Goal: Task Accomplishment & Management: Manage account settings

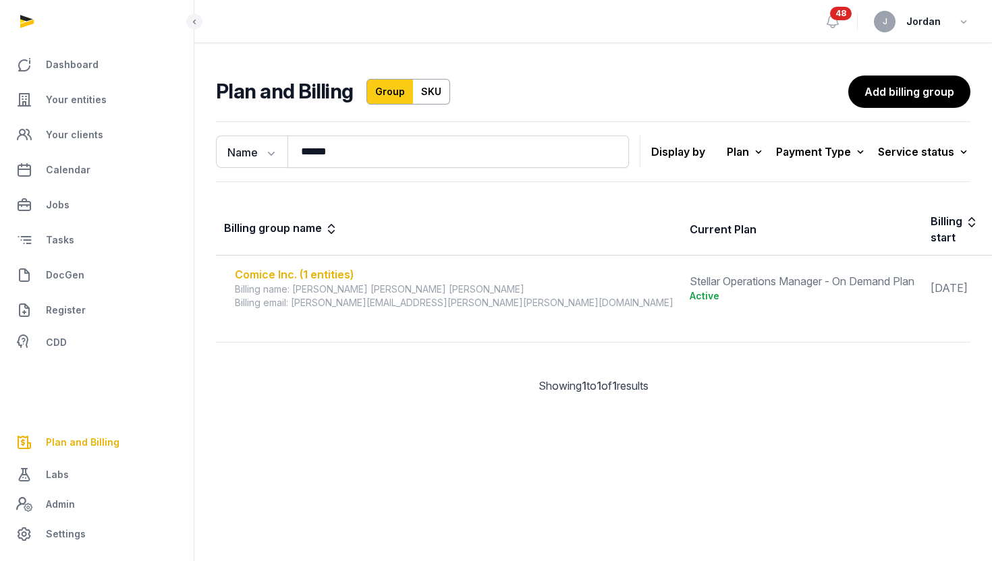
click at [329, 272] on div "Comice Inc. (1 entities)" at bounding box center [454, 274] width 438 height 16
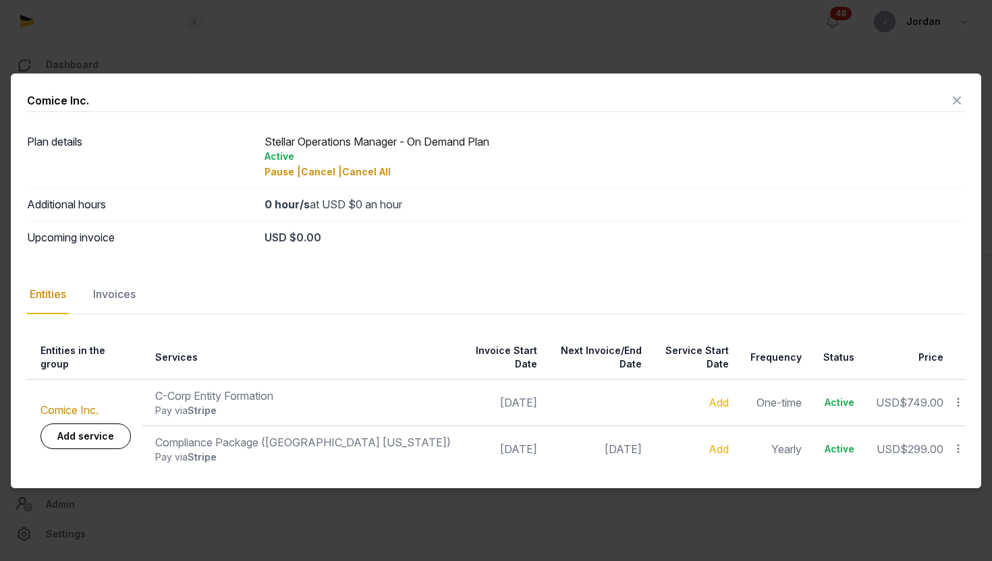
click at [490, 28] on div at bounding box center [496, 280] width 992 height 561
click at [357, 51] on div at bounding box center [496, 280] width 992 height 561
click at [960, 108] on icon at bounding box center [956, 101] width 16 height 22
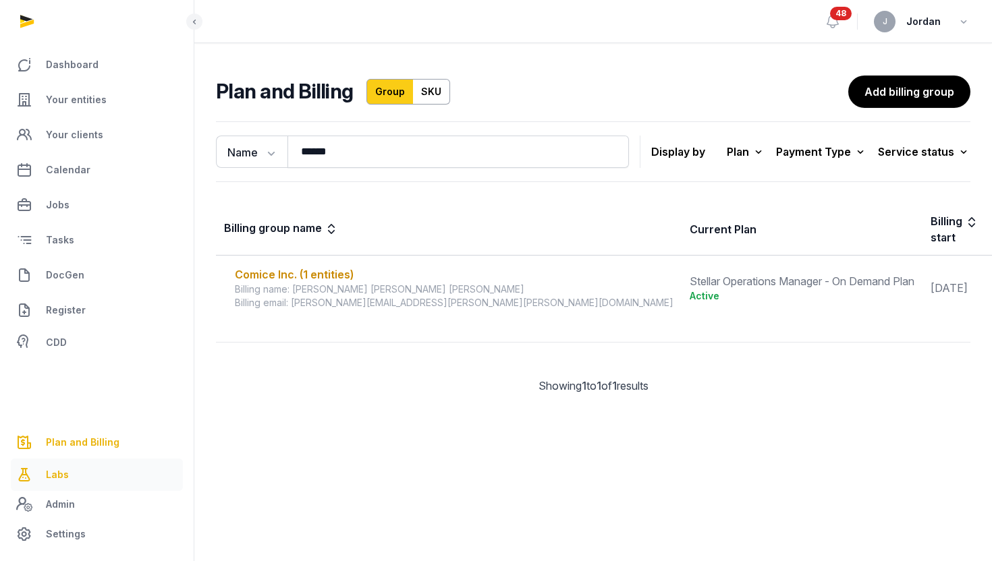
click at [63, 476] on span "Labs" at bounding box center [57, 475] width 23 height 16
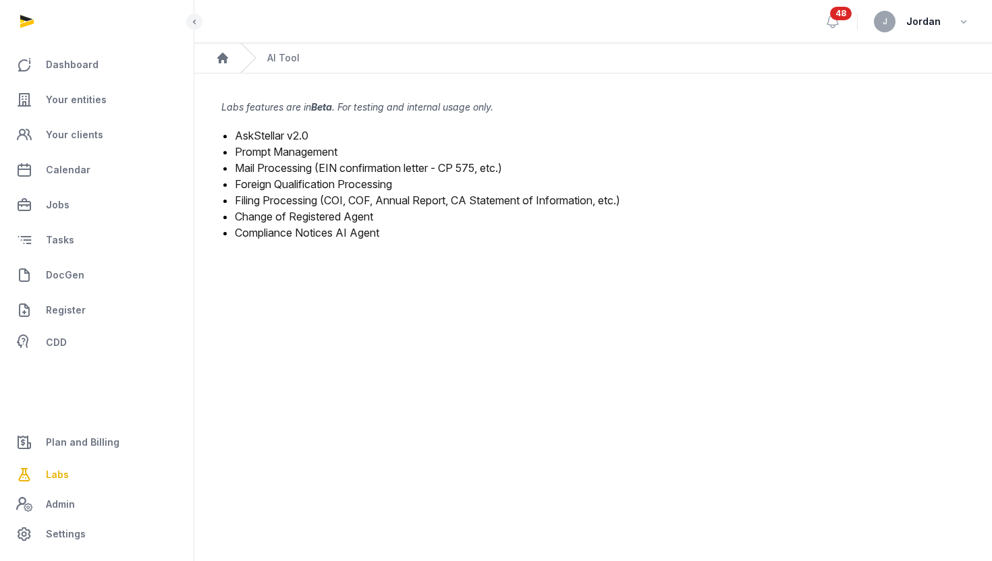
click at [281, 198] on link "Filing Processing (COI, COF, Annual Report, CA Statement of Information, etc.)" at bounding box center [427, 200] width 385 height 13
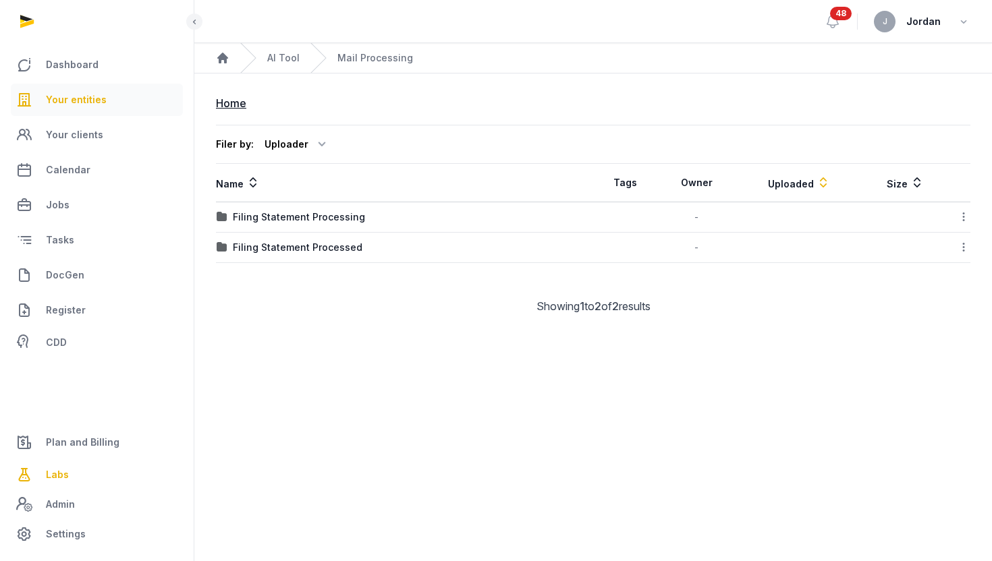
click at [84, 96] on span "Your entities" at bounding box center [76, 100] width 61 height 16
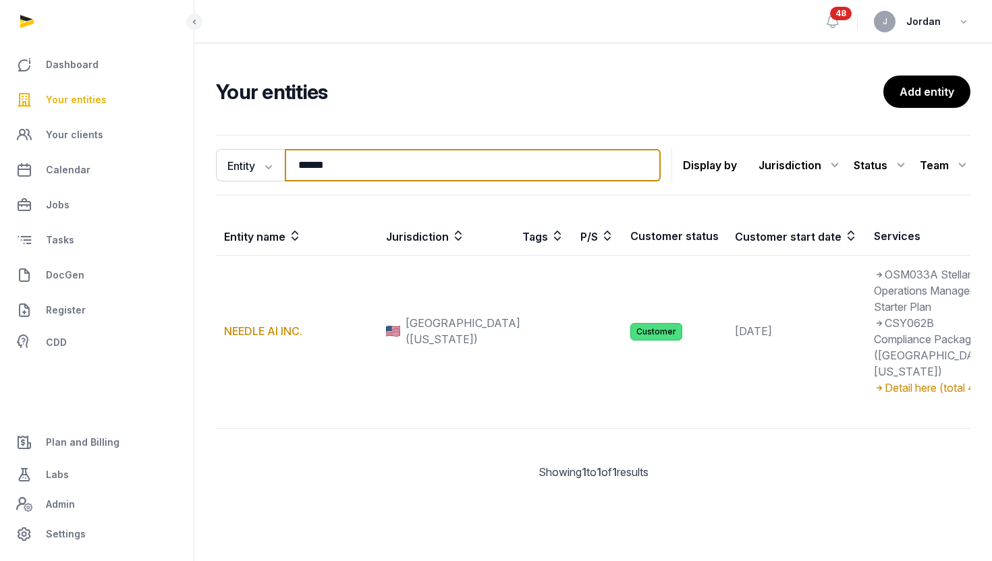
click at [328, 161] on input "******" at bounding box center [473, 165] width 376 height 32
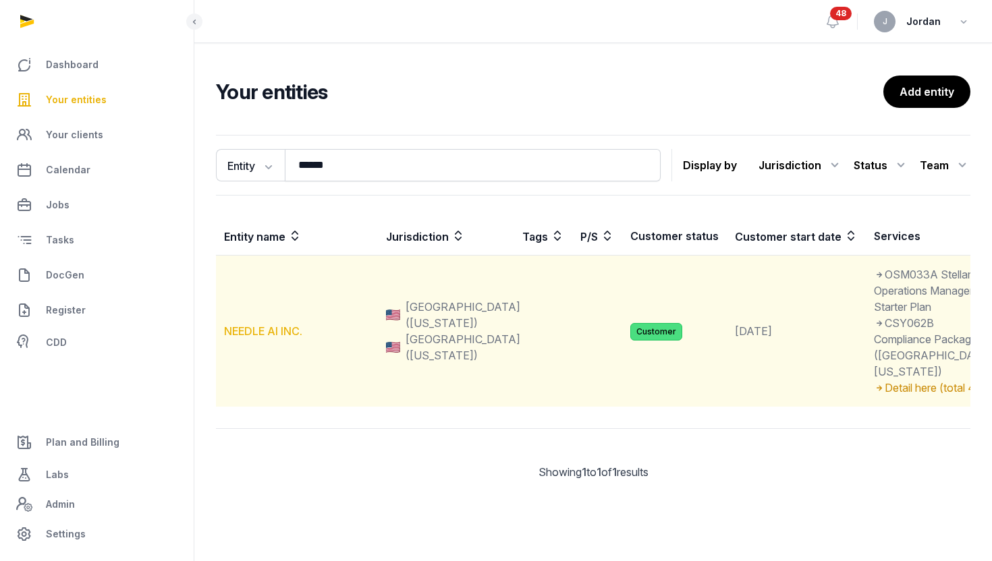
click at [262, 338] on link "NEEDLE AI INC." at bounding box center [263, 330] width 78 height 13
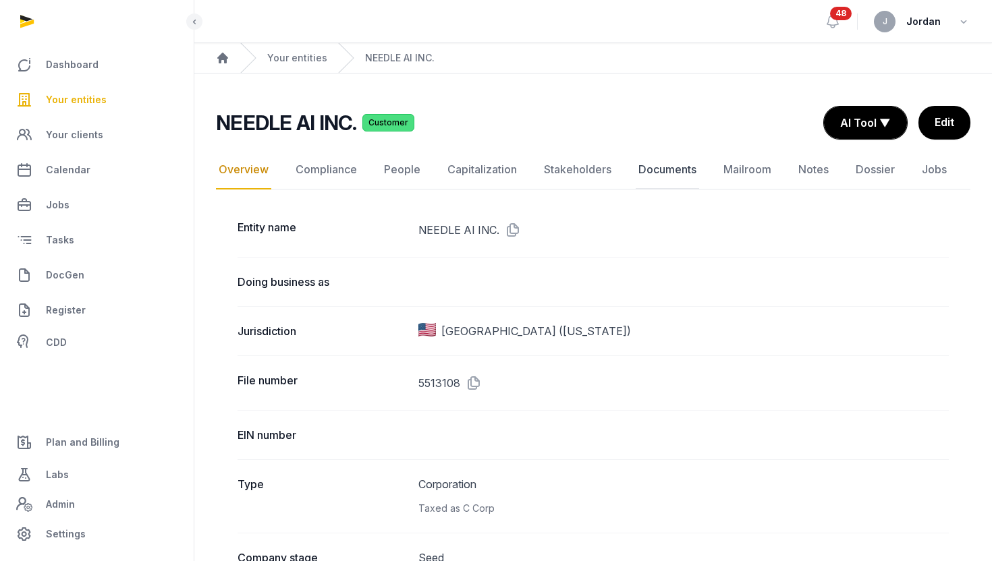
click at [656, 173] on link "Documents" at bounding box center [666, 169] width 63 height 39
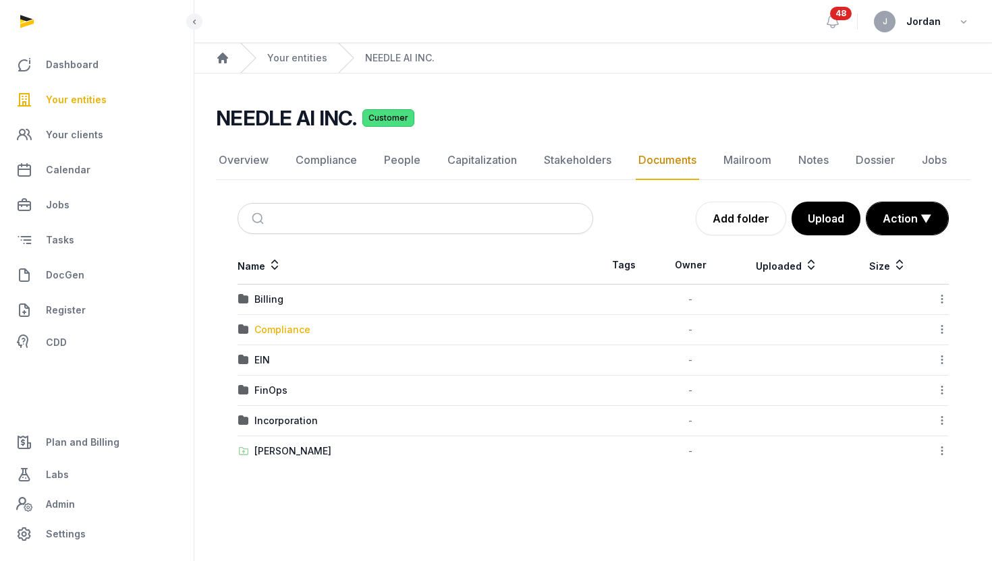
click at [273, 325] on div "Compliance" at bounding box center [282, 329] width 56 height 13
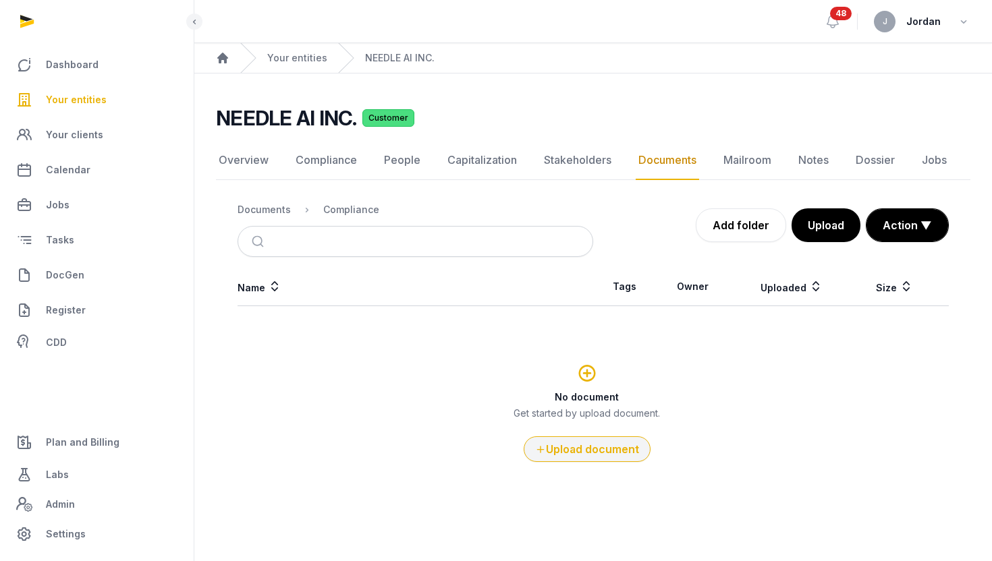
click at [596, 443] on button "Upload document" at bounding box center [586, 449] width 127 height 26
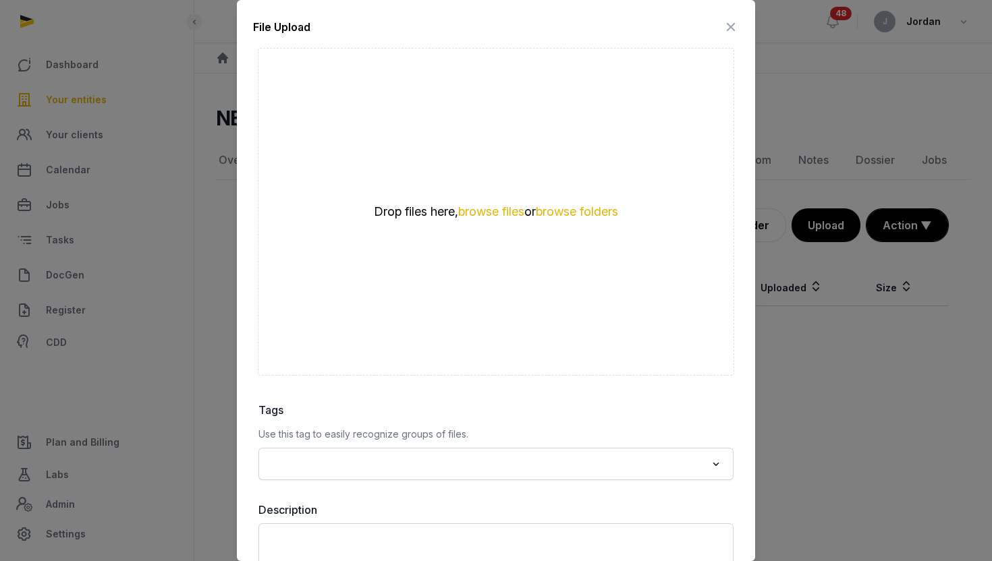
click at [730, 31] on icon at bounding box center [730, 27] width 16 height 22
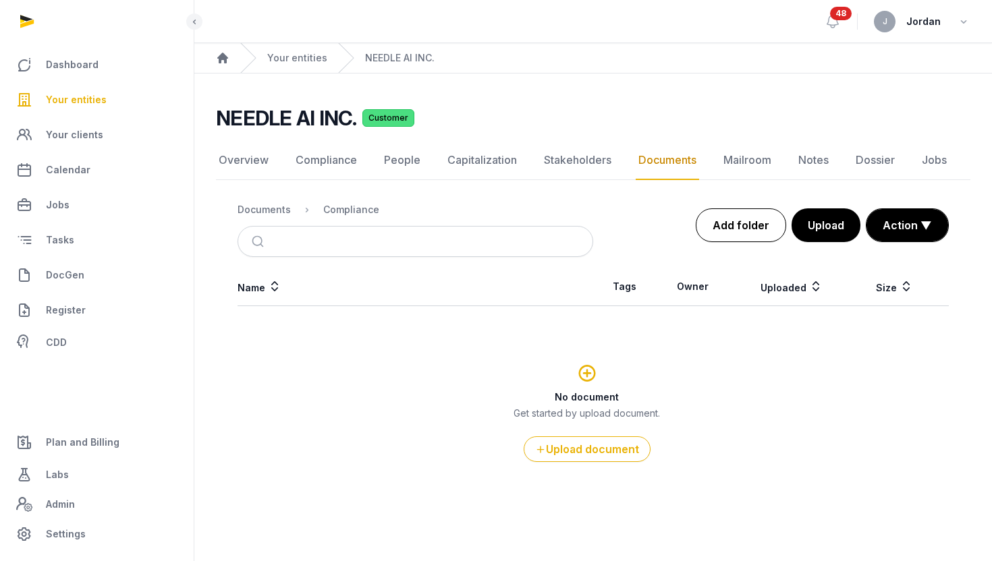
click at [754, 220] on link "Add folder" at bounding box center [740, 225] width 90 height 34
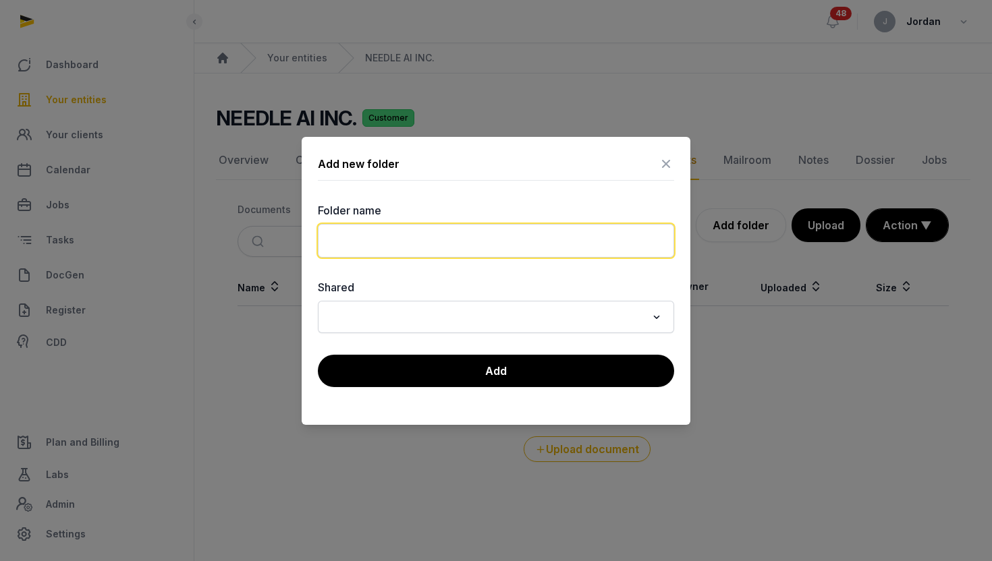
click at [419, 242] on input "text" at bounding box center [496, 241] width 356 height 34
type input "*"
type input "**********"
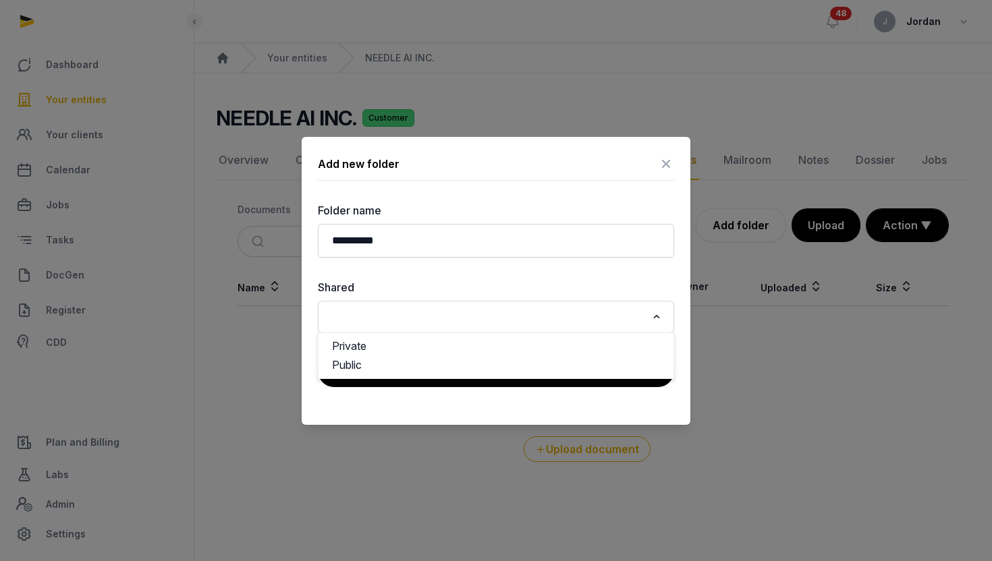
click at [529, 309] on input "Search for option" at bounding box center [486, 317] width 320 height 19
click at [499, 365] on li "Public" at bounding box center [495, 365] width 355 height 20
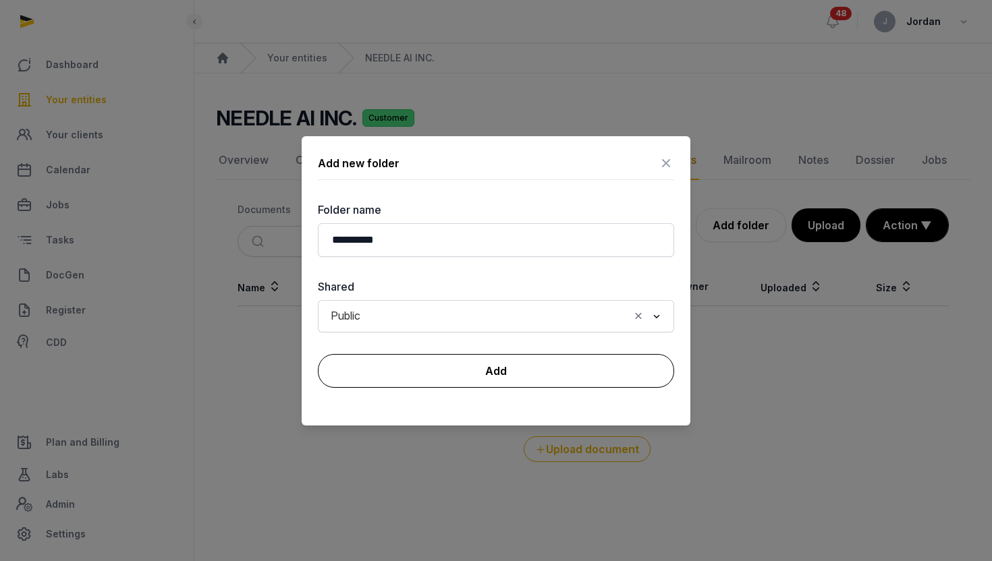
click at [480, 370] on button "Add" at bounding box center [496, 371] width 356 height 34
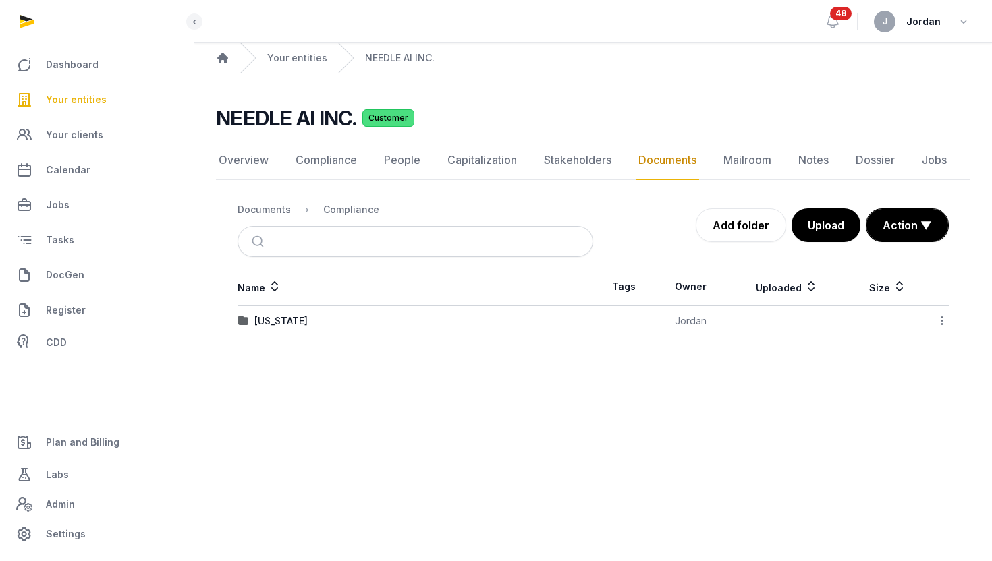
click at [316, 328] on td "[US_STATE]" at bounding box center [414, 321] width 355 height 30
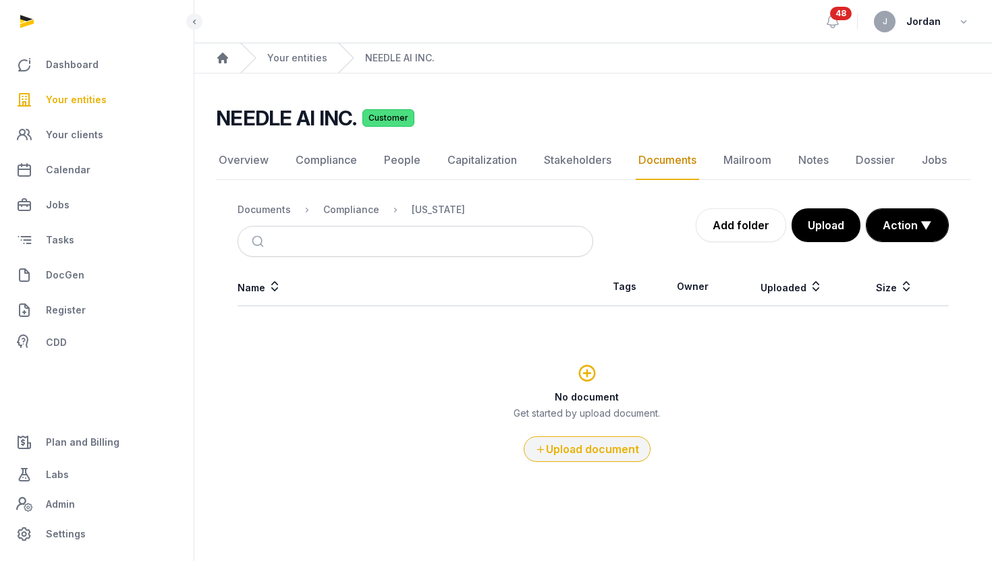
click at [588, 447] on button "Upload document" at bounding box center [586, 449] width 127 height 26
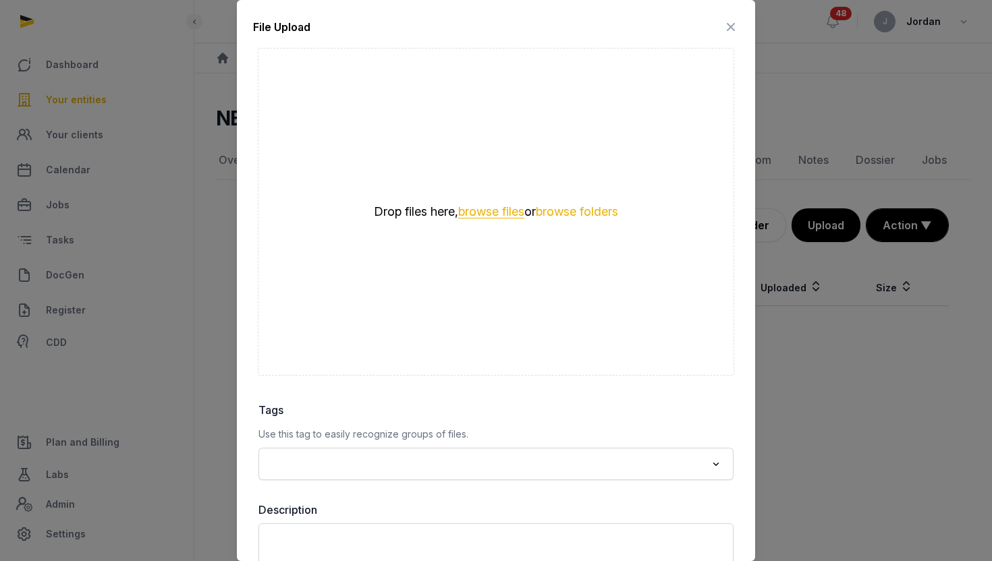
click at [500, 211] on button "browse files" at bounding box center [491, 212] width 66 height 13
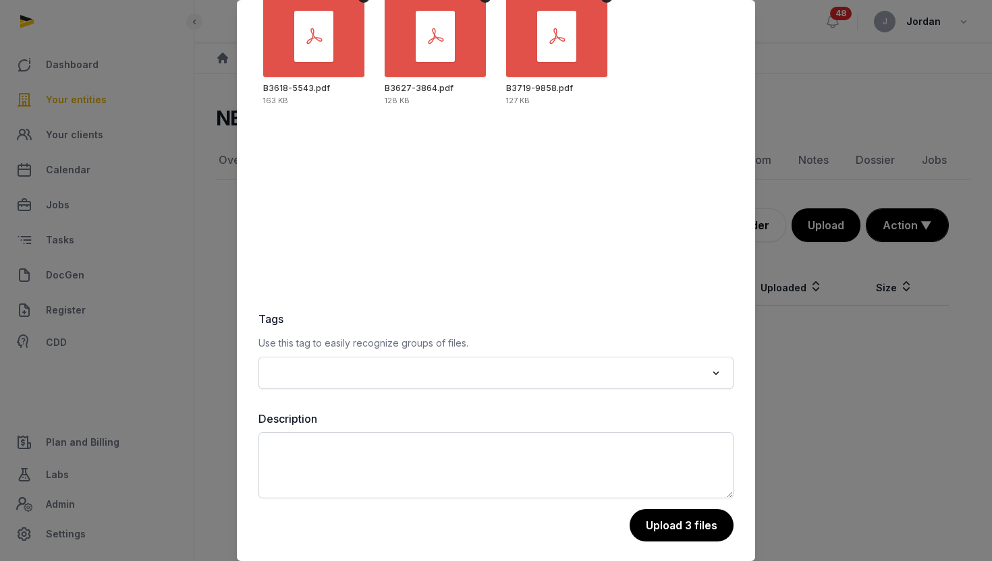
scroll to position [98, 0]
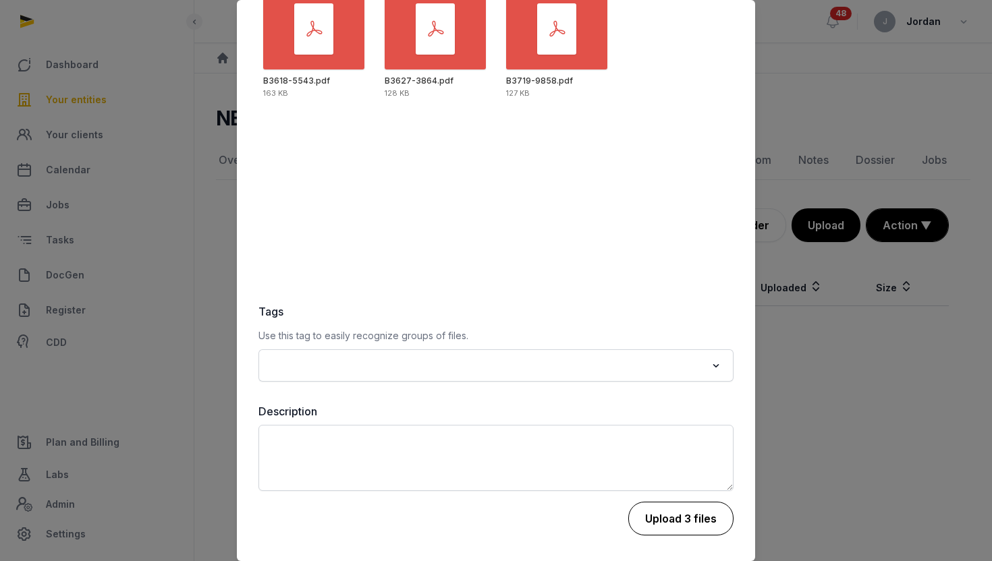
click at [691, 527] on button "Upload 3 files" at bounding box center [680, 519] width 105 height 34
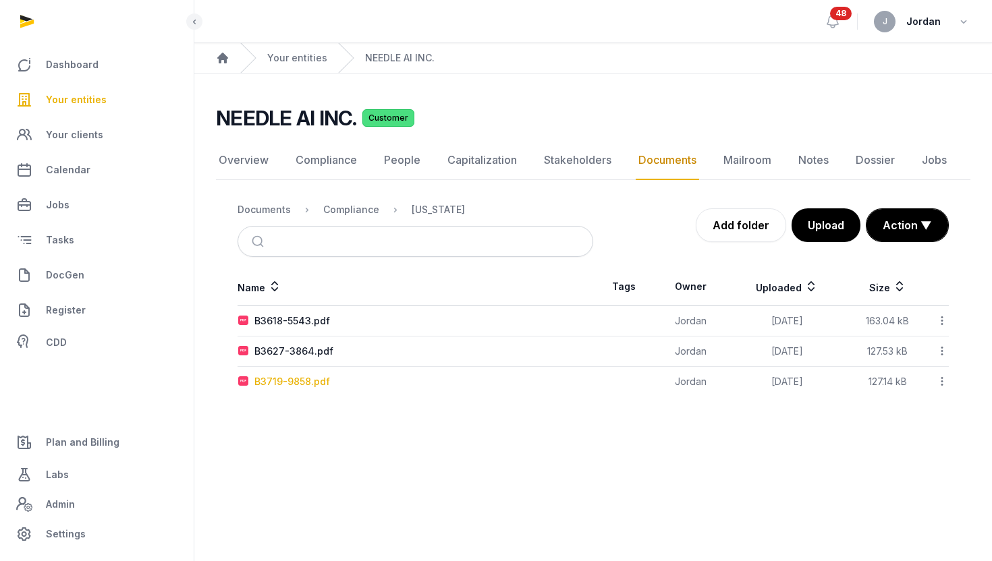
click at [288, 383] on div "B3719-9858.pdf" at bounding box center [292, 381] width 76 height 13
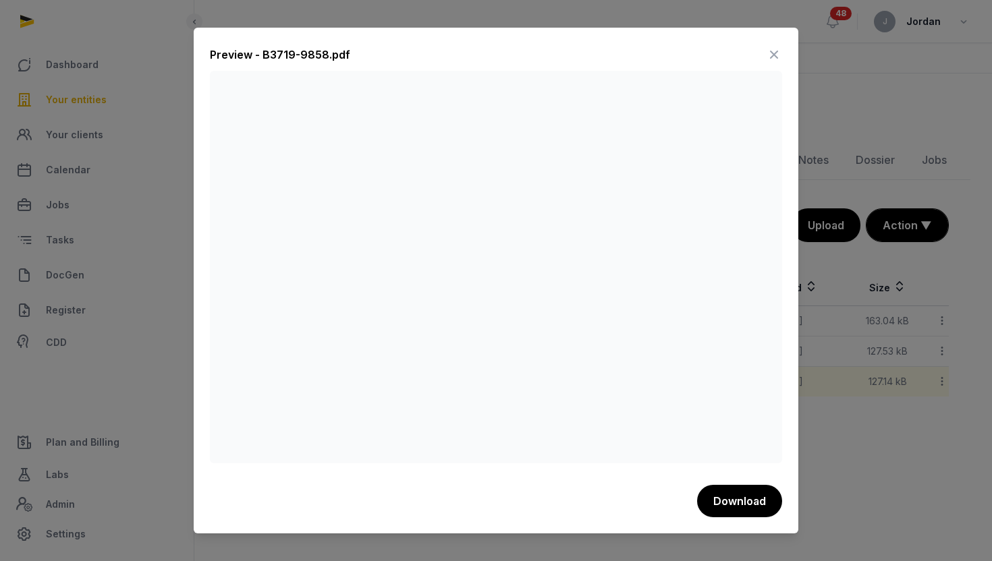
click at [774, 56] on icon at bounding box center [774, 55] width 16 height 22
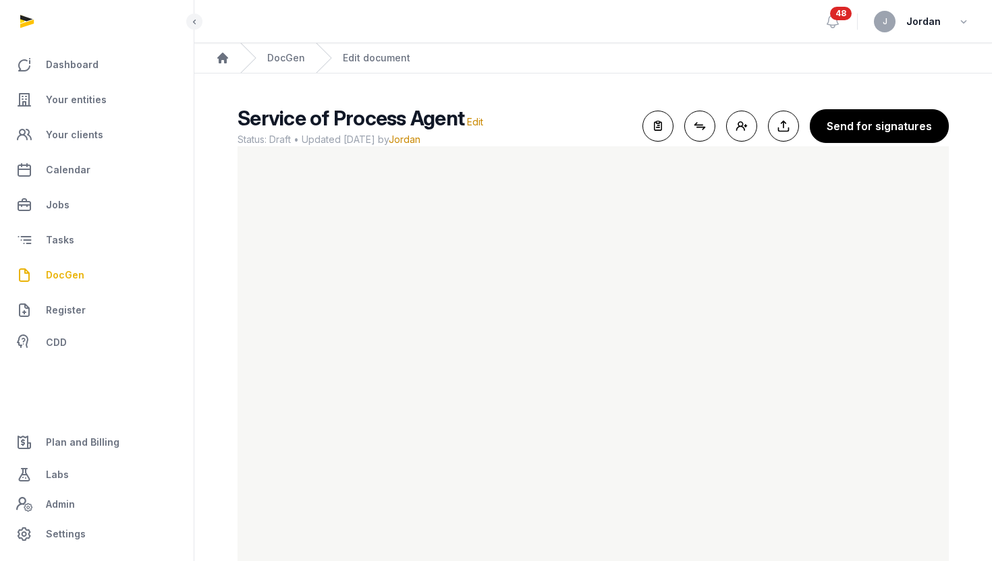
click at [76, 98] on span "Your entities" at bounding box center [76, 100] width 61 height 16
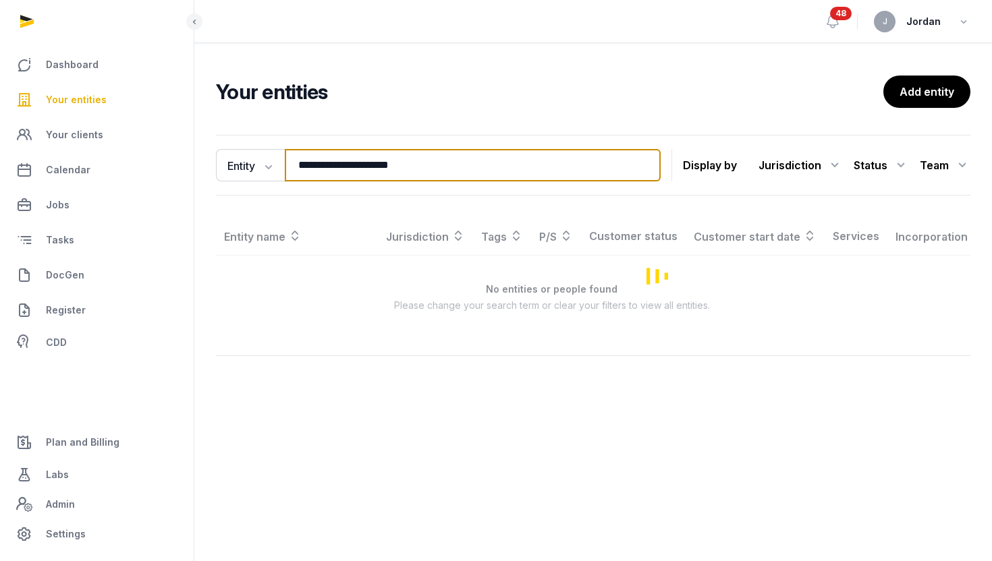
click at [353, 165] on input "**********" at bounding box center [473, 165] width 376 height 32
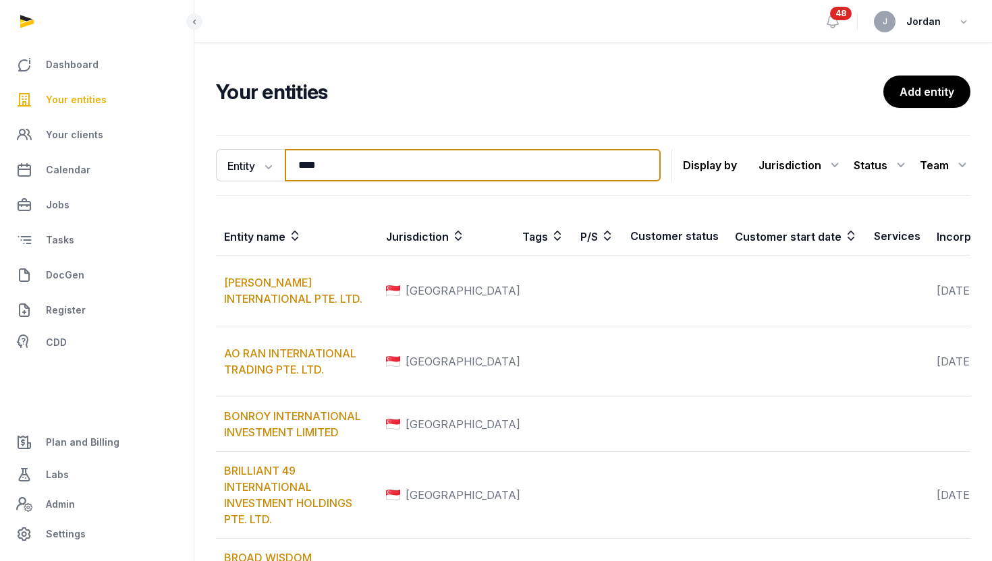
type input "*********"
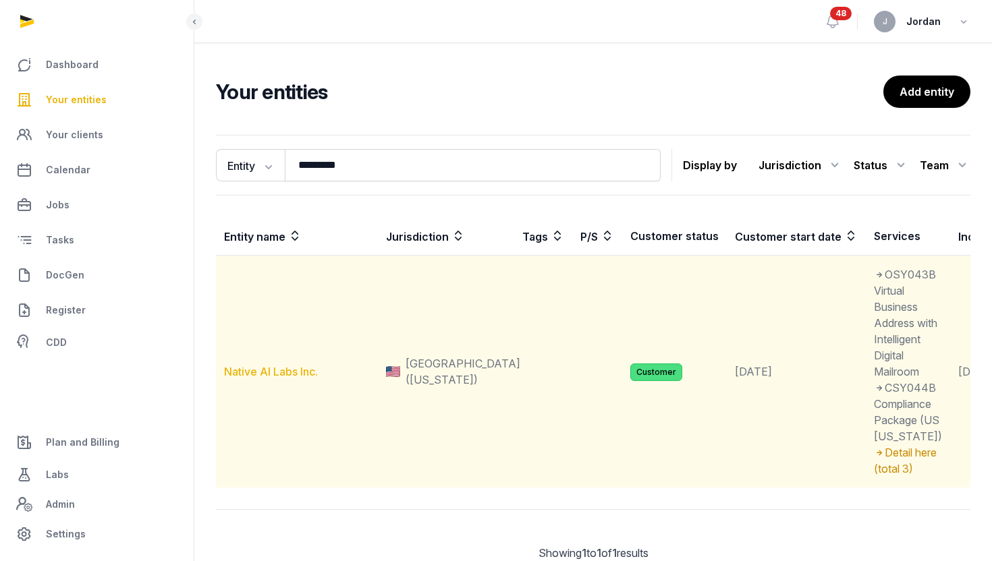
click at [270, 378] on link "Native AI Labs Inc." at bounding box center [271, 371] width 94 height 13
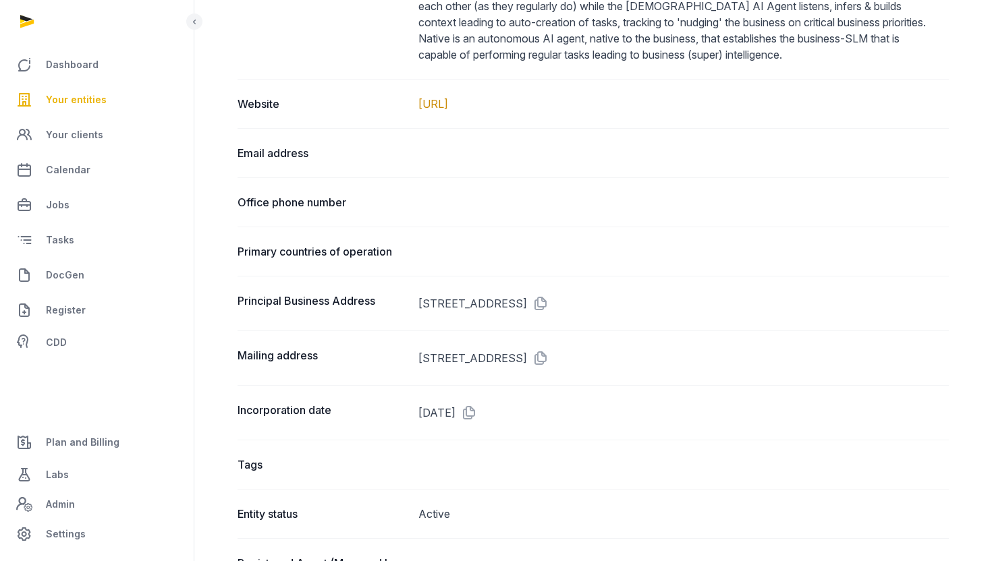
scroll to position [717, 0]
drag, startPoint x: 577, startPoint y: 302, endPoint x: 697, endPoint y: 301, distance: 120.1
click at [697, 301] on dd "[STREET_ADDRESS]" at bounding box center [683, 302] width 531 height 22
drag, startPoint x: 418, startPoint y: 303, endPoint x: 702, endPoint y: 296, distance: 284.1
click at [702, 296] on dd "[STREET_ADDRESS]" at bounding box center [683, 302] width 531 height 22
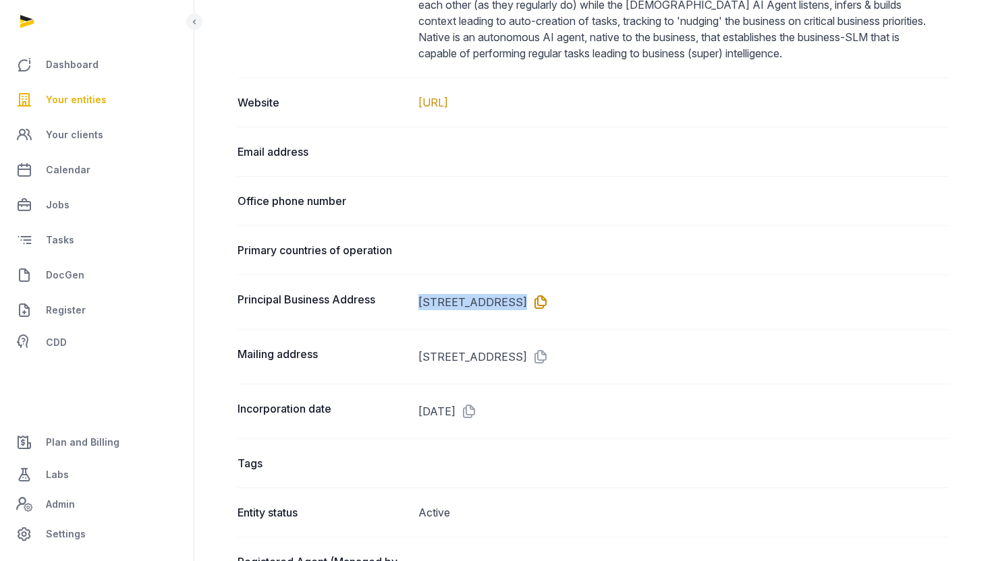
click at [548, 296] on icon at bounding box center [538, 302] width 22 height 22
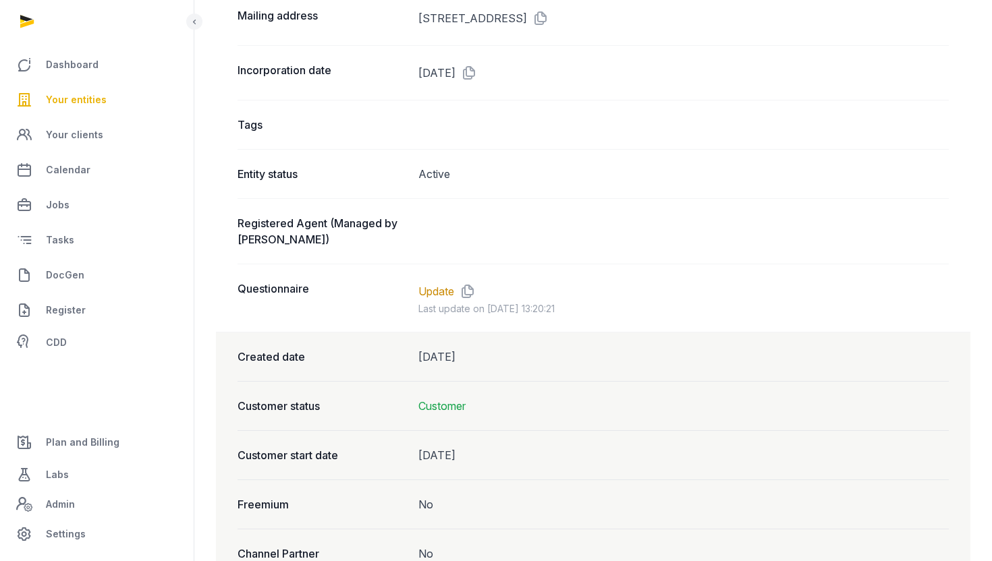
scroll to position [1089, 0]
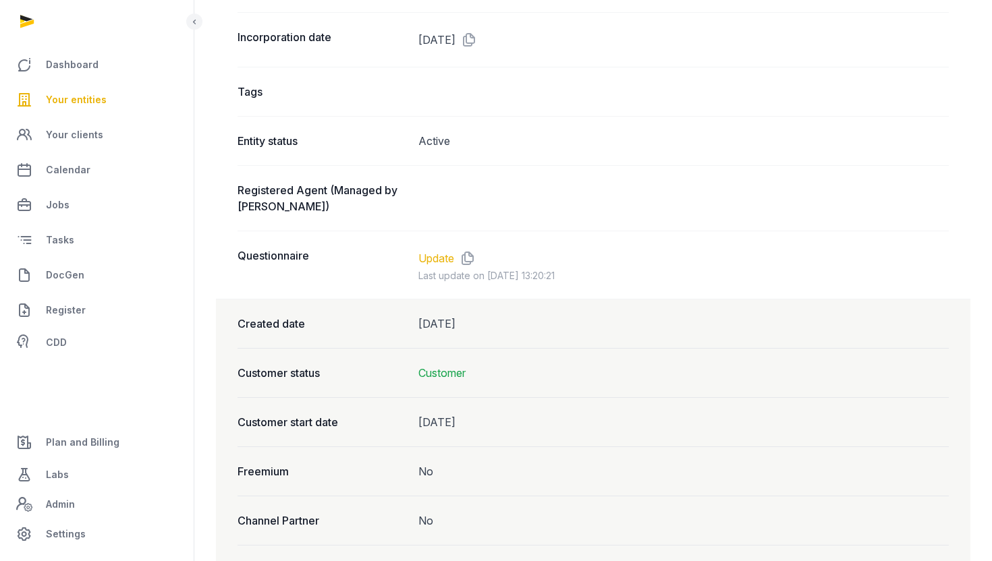
click at [442, 260] on link "Update" at bounding box center [436, 258] width 36 height 16
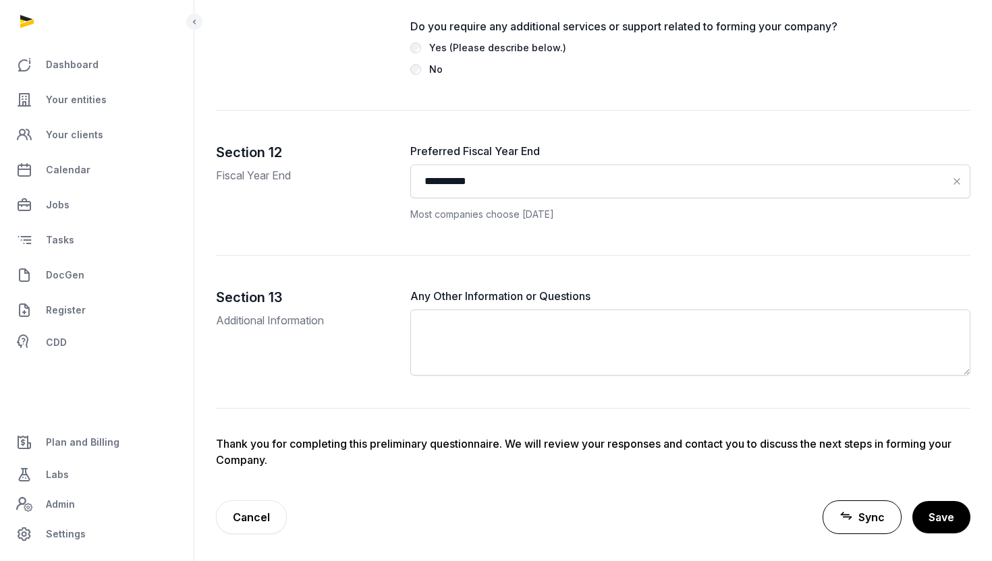
scroll to position [3928, 0]
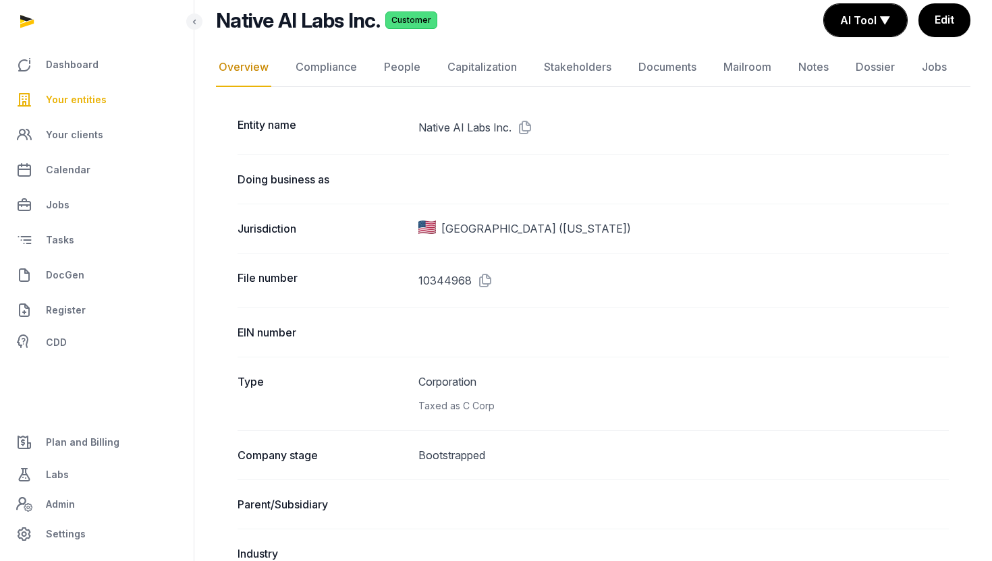
scroll to position [104, 0]
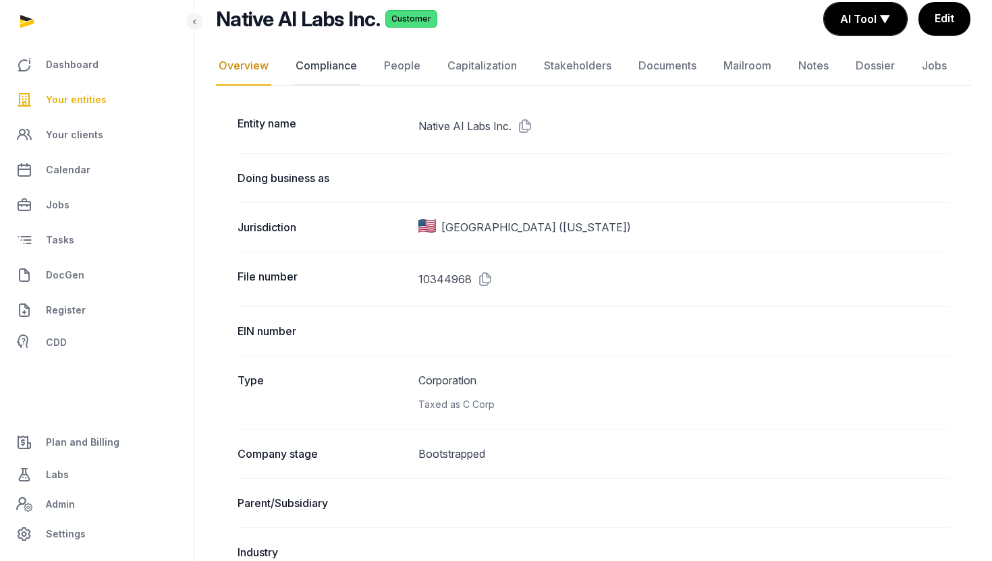
click at [320, 69] on link "Compliance" at bounding box center [326, 66] width 67 height 39
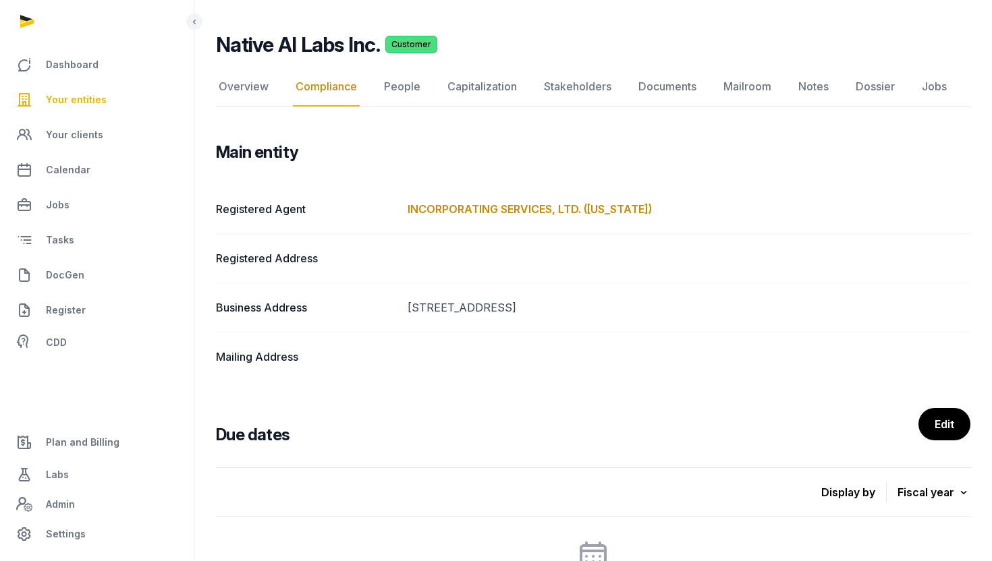
scroll to position [74, 0]
click at [464, 307] on dd "[STREET_ADDRESS]" at bounding box center [688, 307] width 563 height 16
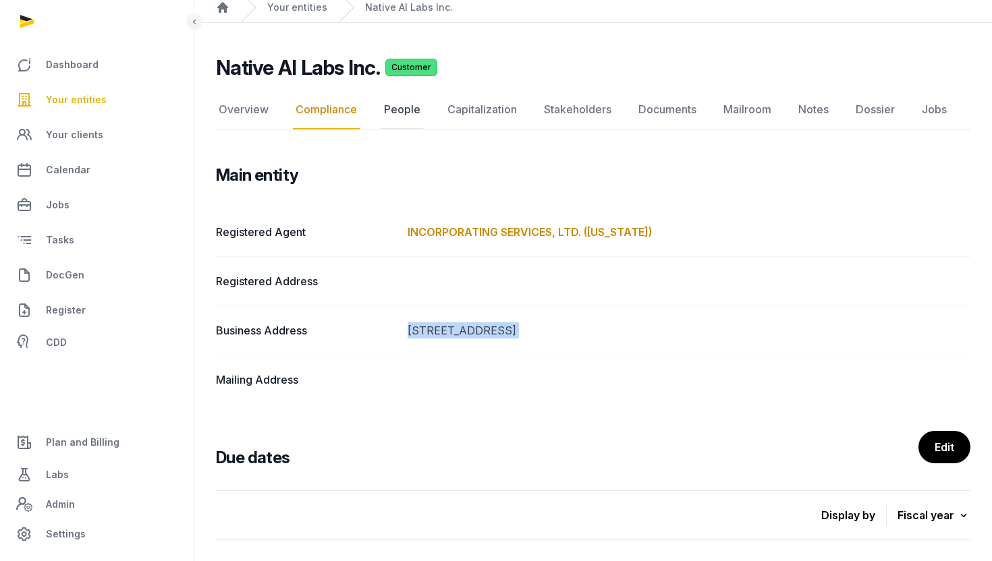
click at [391, 103] on link "People" at bounding box center [402, 109] width 42 height 39
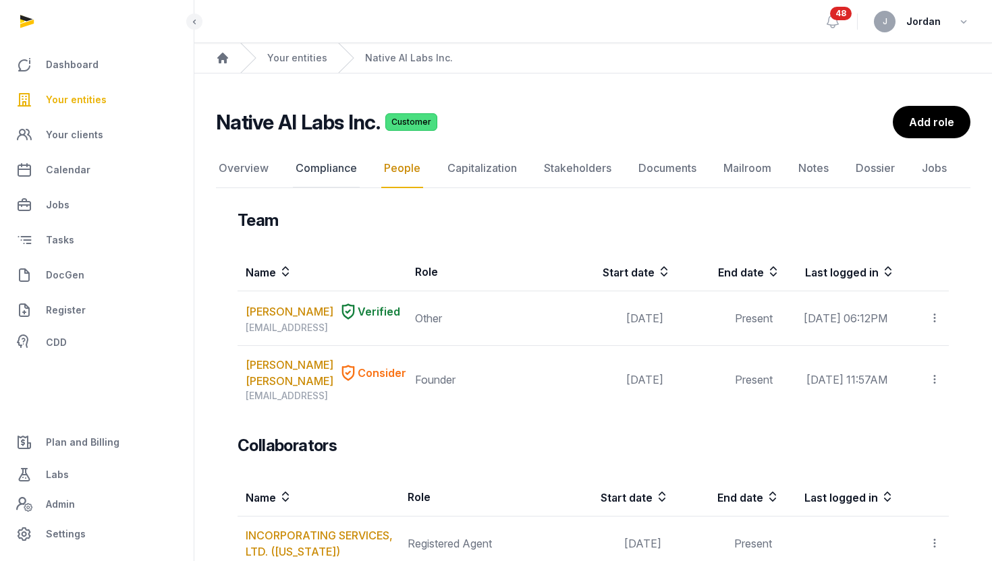
click at [306, 168] on link "Compliance" at bounding box center [326, 168] width 67 height 39
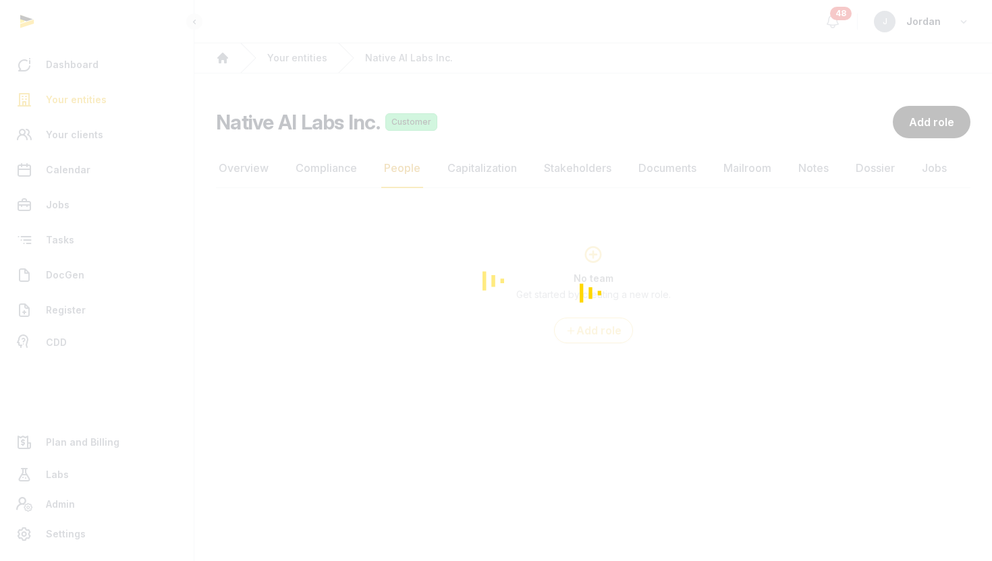
click at [113, 98] on div "Loading" at bounding box center [496, 280] width 992 height 561
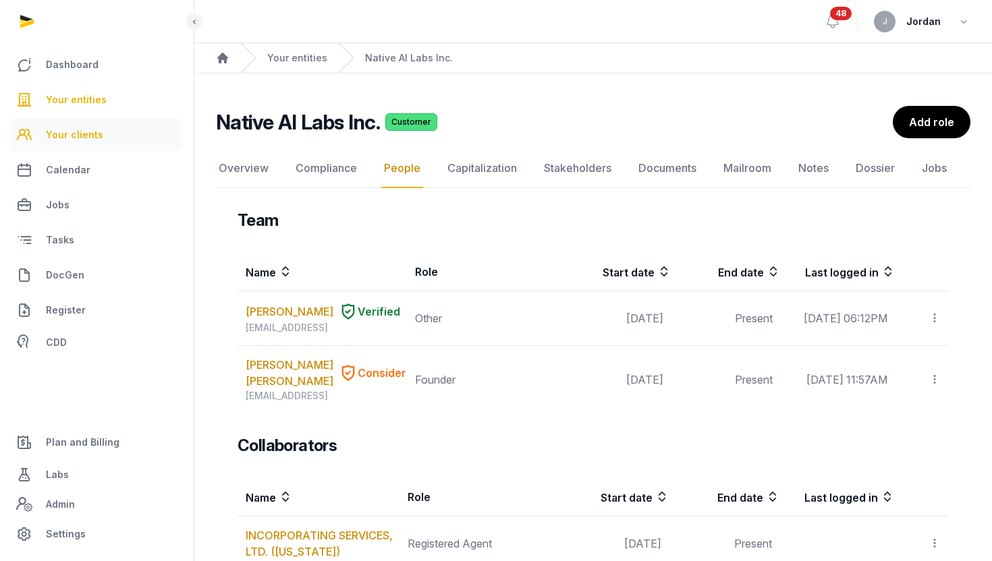
click at [115, 130] on link "Your clients" at bounding box center [97, 135] width 172 height 32
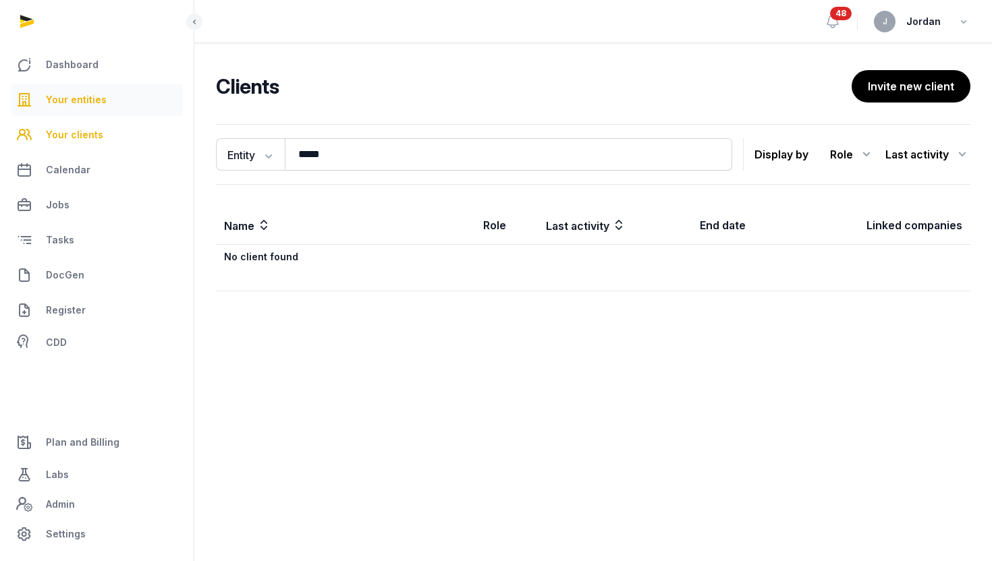
click at [114, 100] on link "Your entities" at bounding box center [97, 100] width 172 height 32
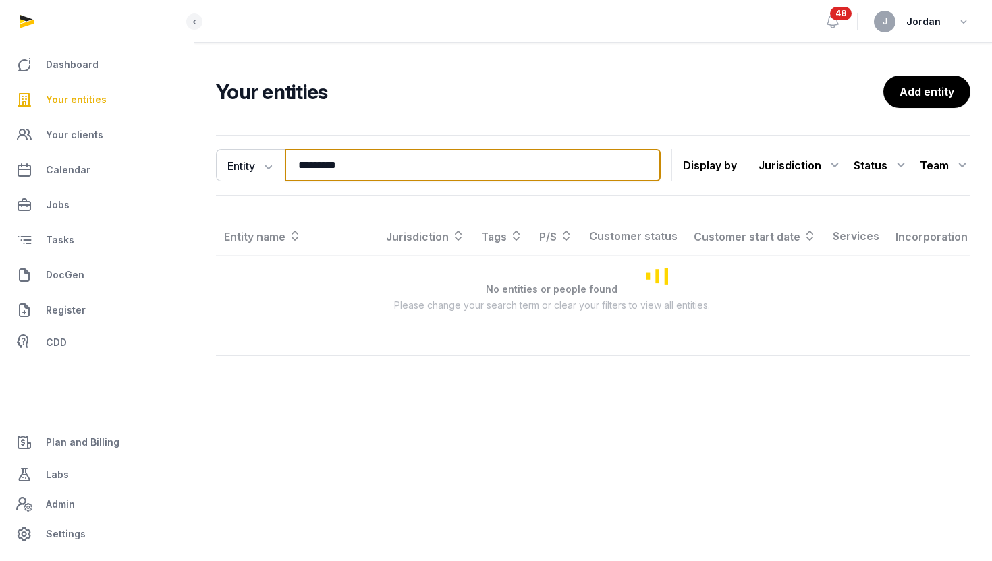
click at [318, 167] on input "*********" at bounding box center [473, 165] width 376 height 32
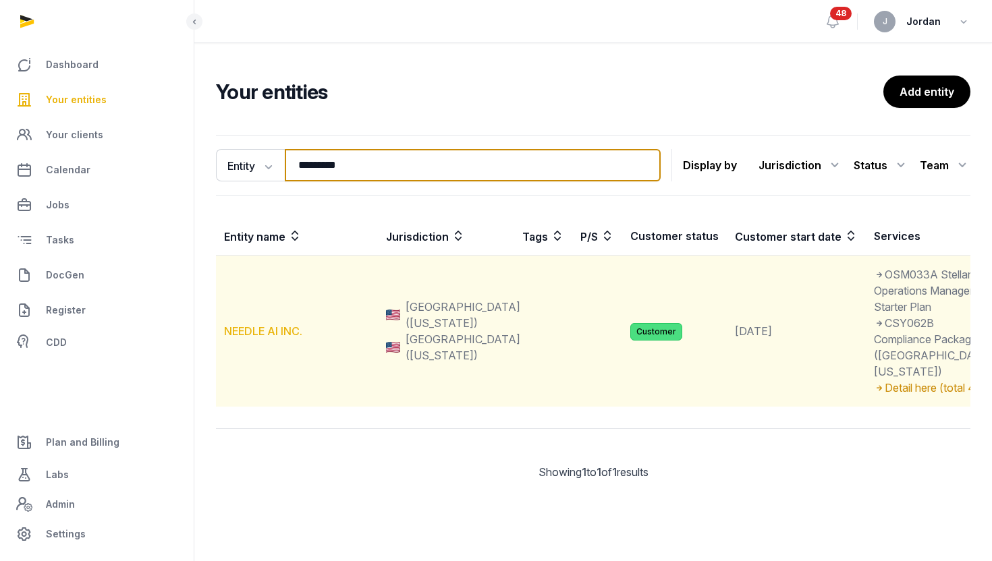
type input "*********"
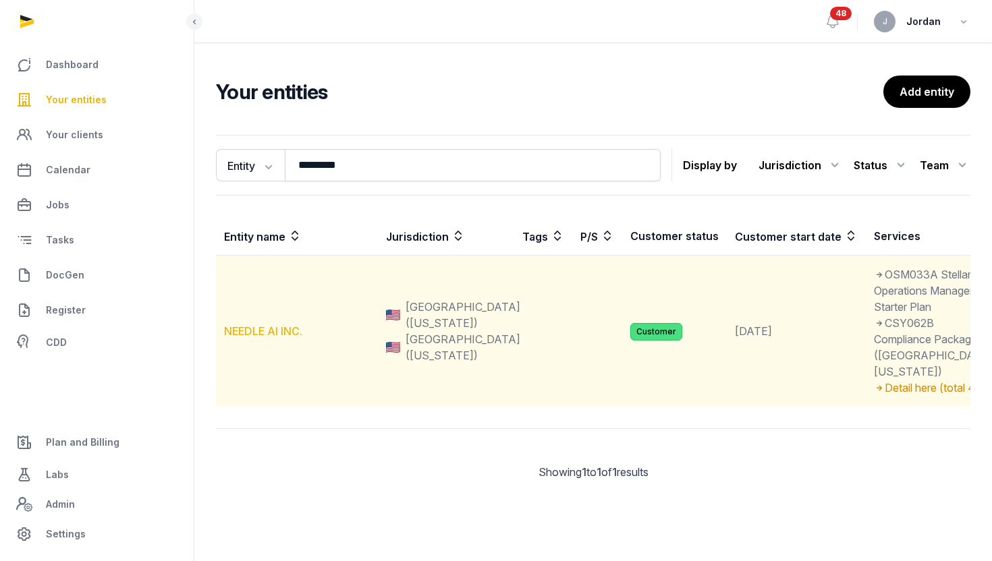
click at [283, 338] on link "NEEDLE AI INC." at bounding box center [263, 330] width 78 height 13
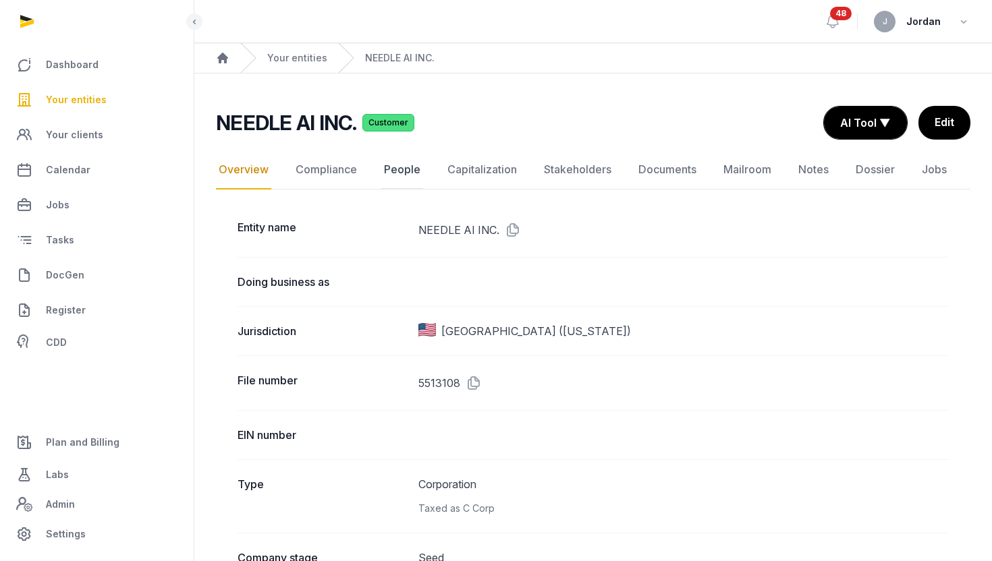
click at [398, 165] on link "People" at bounding box center [402, 169] width 42 height 39
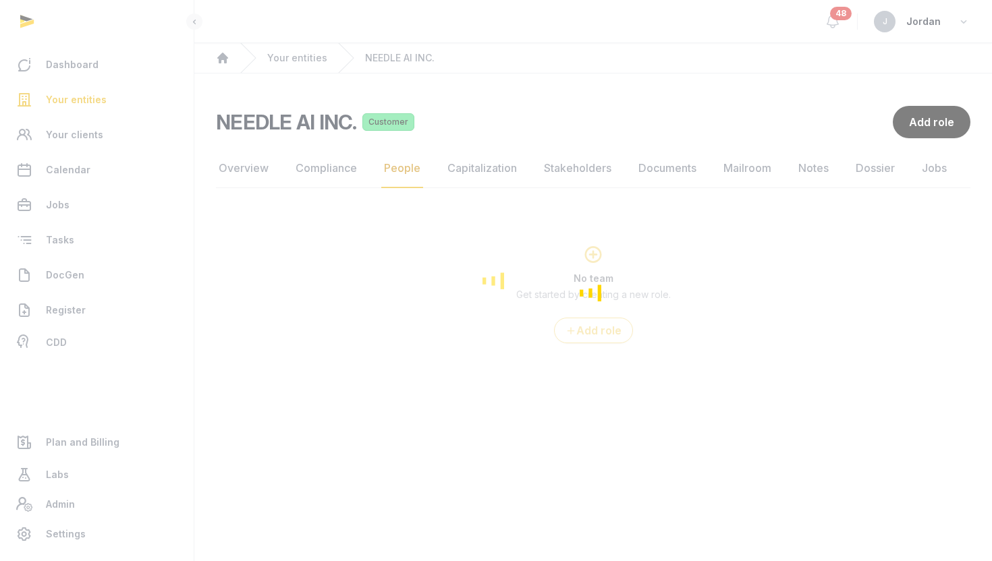
click at [338, 169] on div "Loading" at bounding box center [496, 280] width 992 height 561
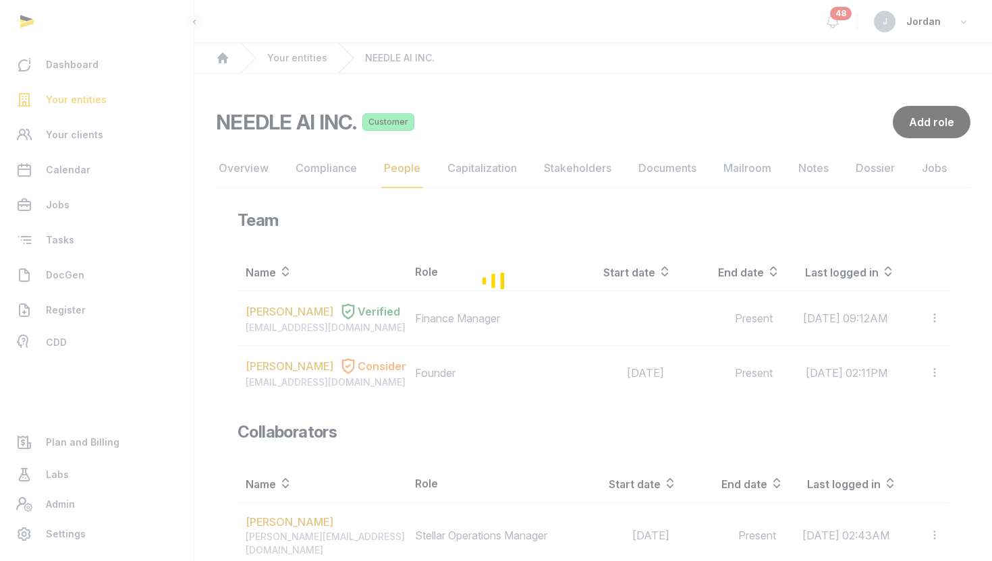
click at [338, 169] on div "Loading" at bounding box center [496, 280] width 992 height 561
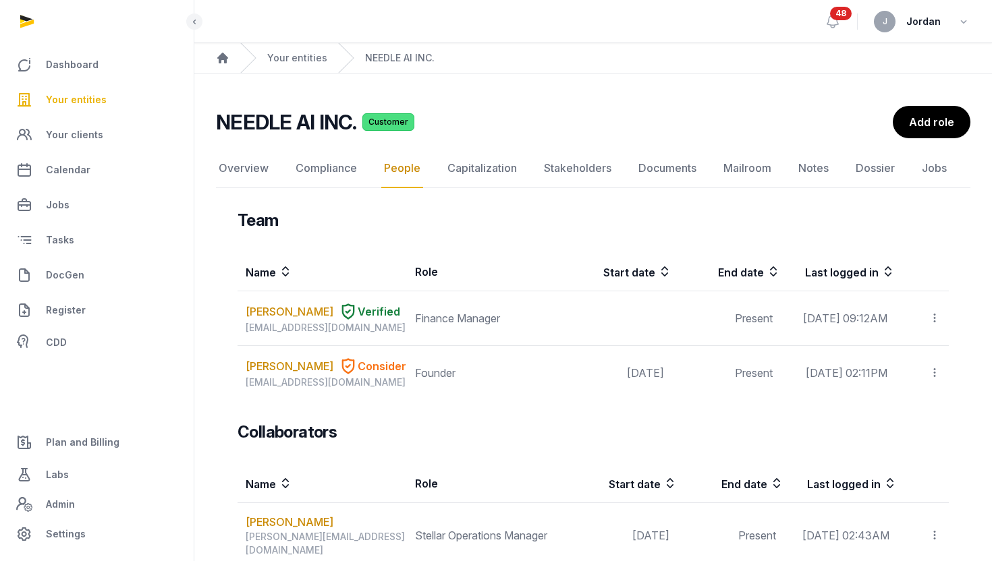
click at [338, 169] on link "Compliance" at bounding box center [326, 168] width 67 height 39
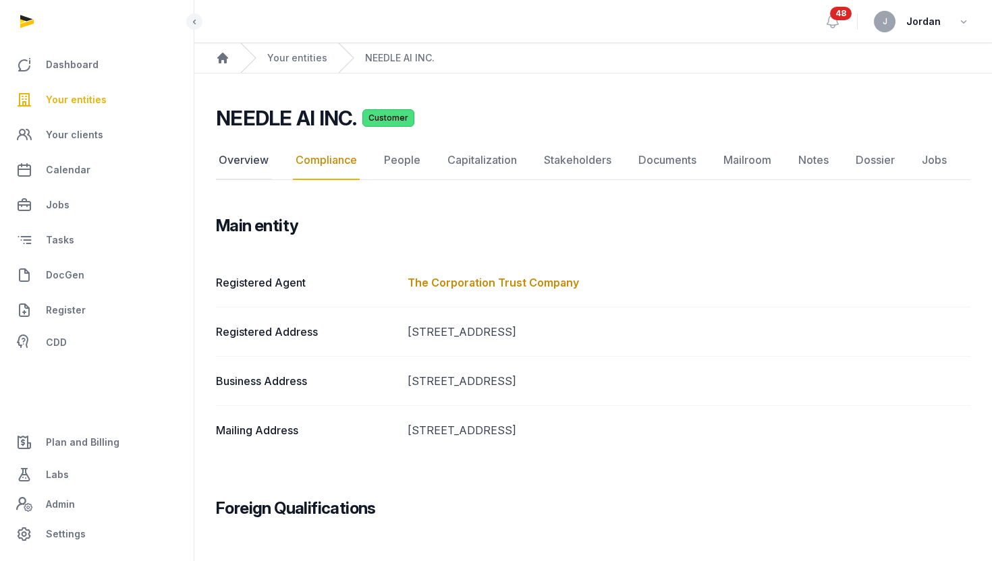
click at [244, 163] on link "Overview" at bounding box center [243, 160] width 55 height 39
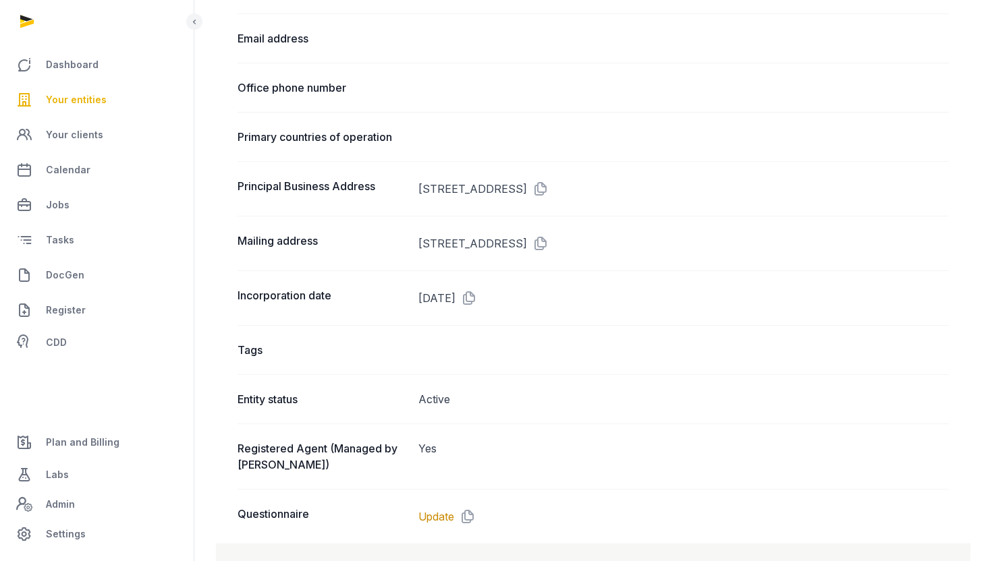
scroll to position [766, 0]
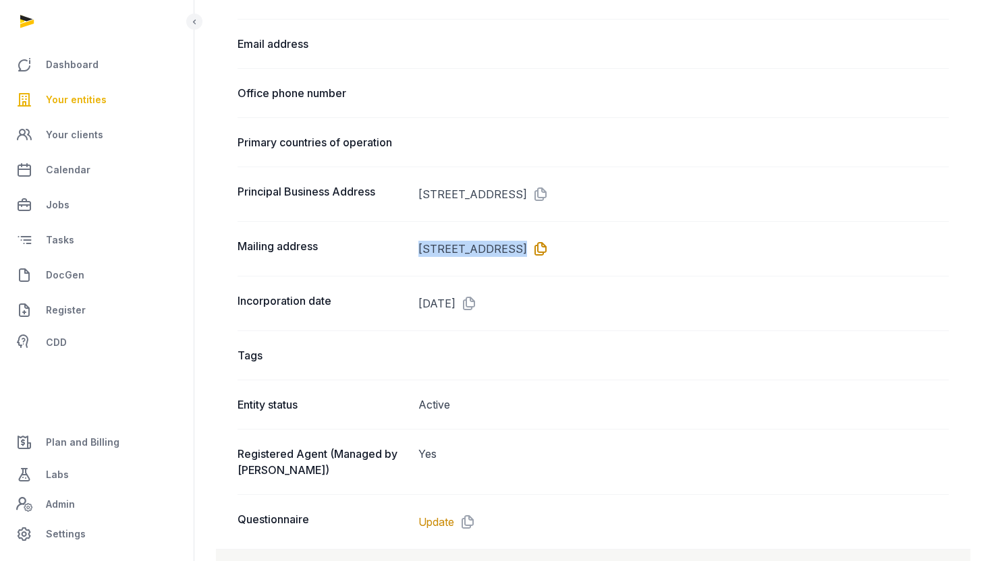
drag, startPoint x: 416, startPoint y: 248, endPoint x: 646, endPoint y: 254, distance: 230.1
click at [646, 254] on div "Mailing address [STREET_ADDRESS]" at bounding box center [592, 248] width 711 height 55
click at [548, 246] on icon at bounding box center [538, 249] width 22 height 22
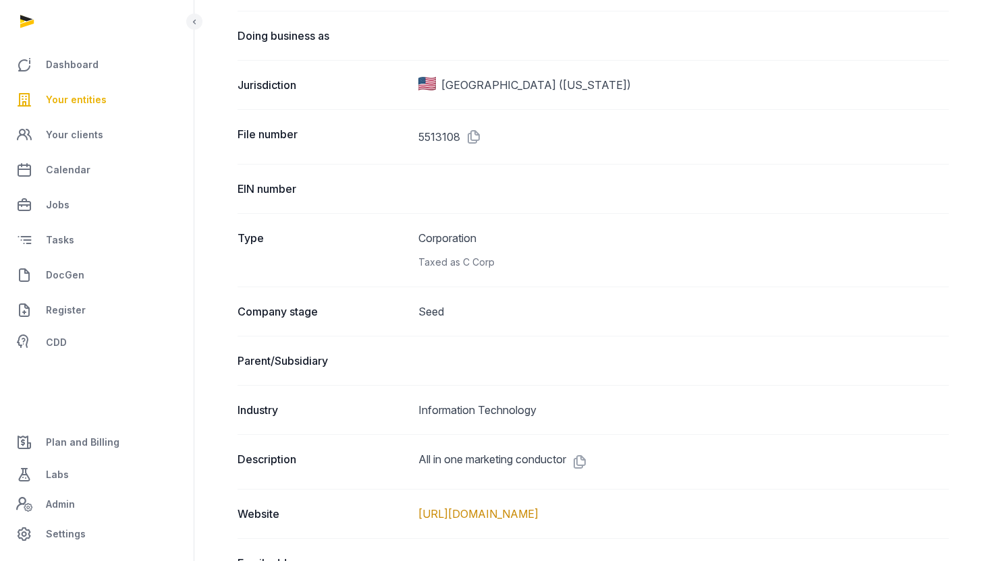
scroll to position [0, 0]
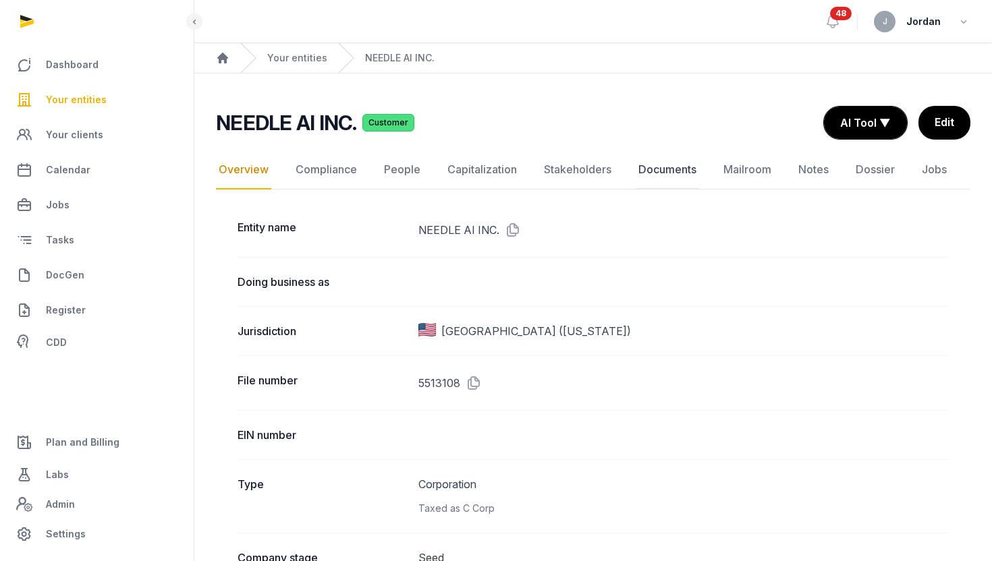
click at [658, 167] on link "Documents" at bounding box center [666, 169] width 63 height 39
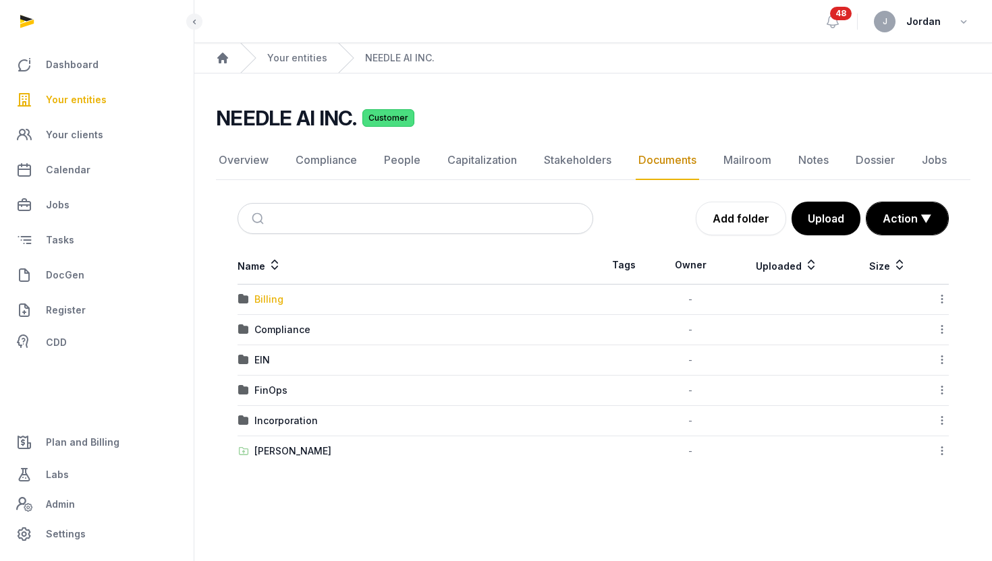
click at [265, 299] on div "Billing" at bounding box center [268, 299] width 29 height 13
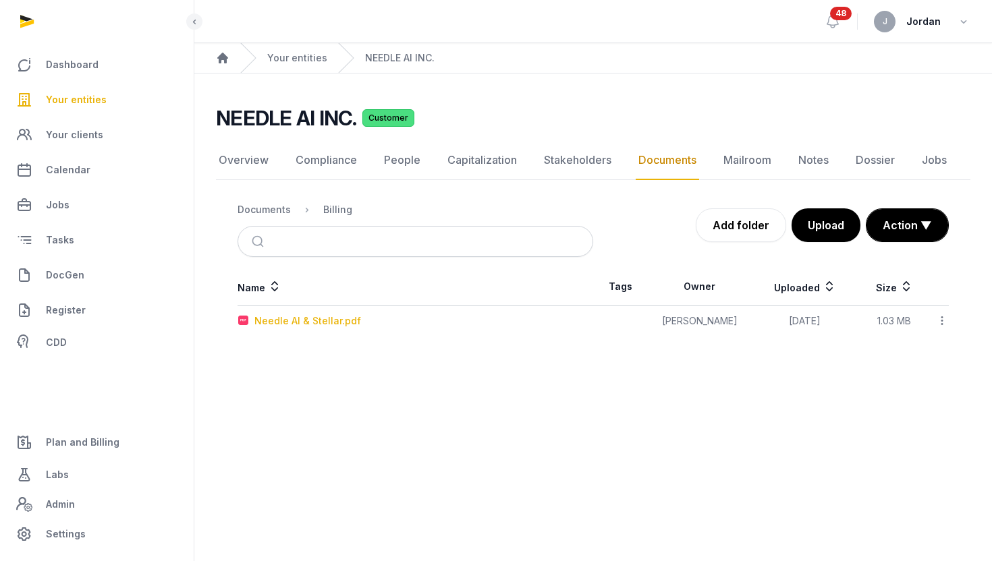
click at [349, 319] on div "Needle AI & Stellar.pdf" at bounding box center [307, 320] width 107 height 13
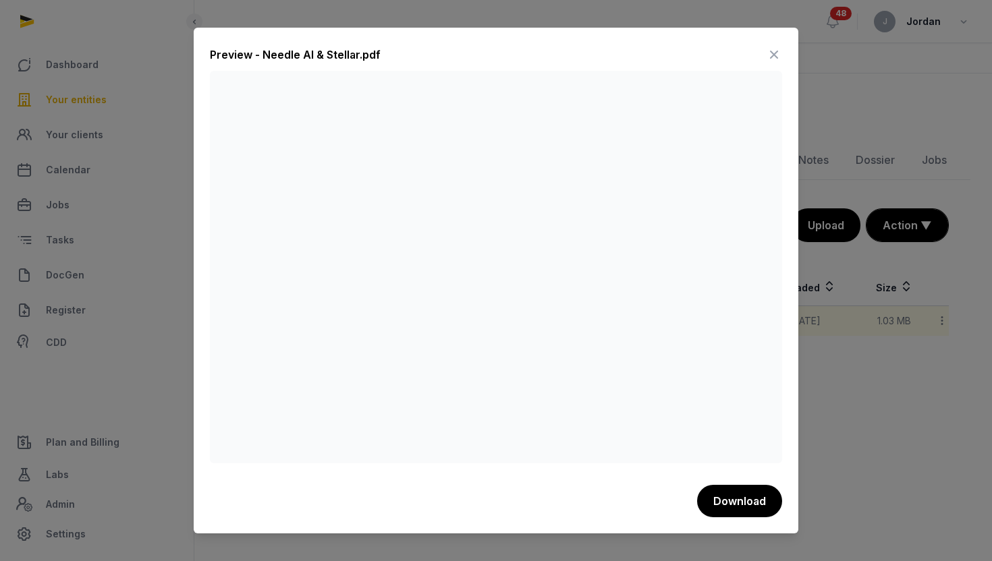
click at [772, 59] on icon at bounding box center [774, 55] width 16 height 22
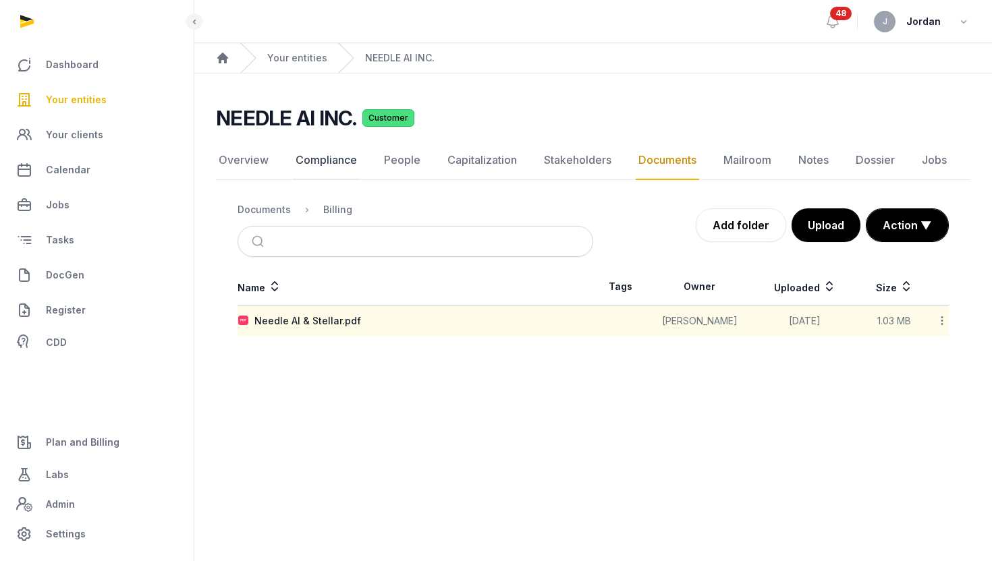
click at [344, 169] on link "Compliance" at bounding box center [326, 160] width 67 height 39
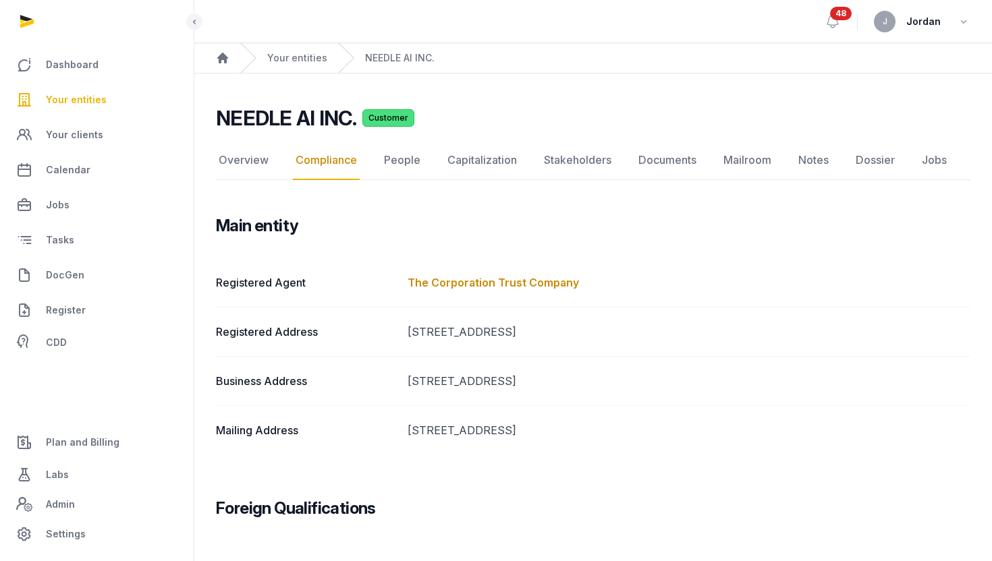
drag, startPoint x: 408, startPoint y: 330, endPoint x: 625, endPoint y: 347, distance: 217.2
click at [625, 347] on div "Registered Address [STREET_ADDRESS]" at bounding box center [593, 331] width 754 height 49
copy dd "[STREET_ADDRESS]"
click at [391, 155] on link "People" at bounding box center [402, 160] width 42 height 39
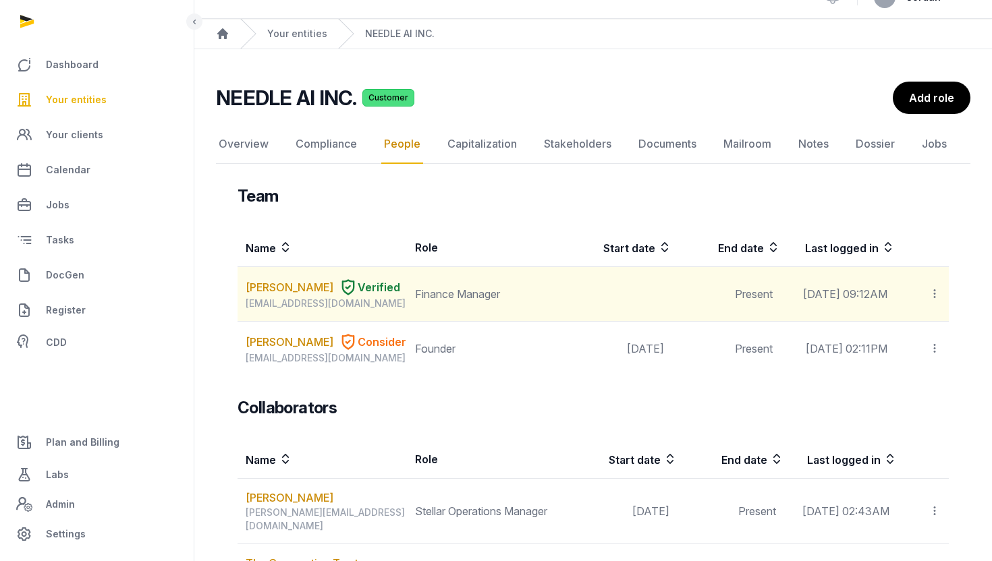
scroll to position [30, 0]
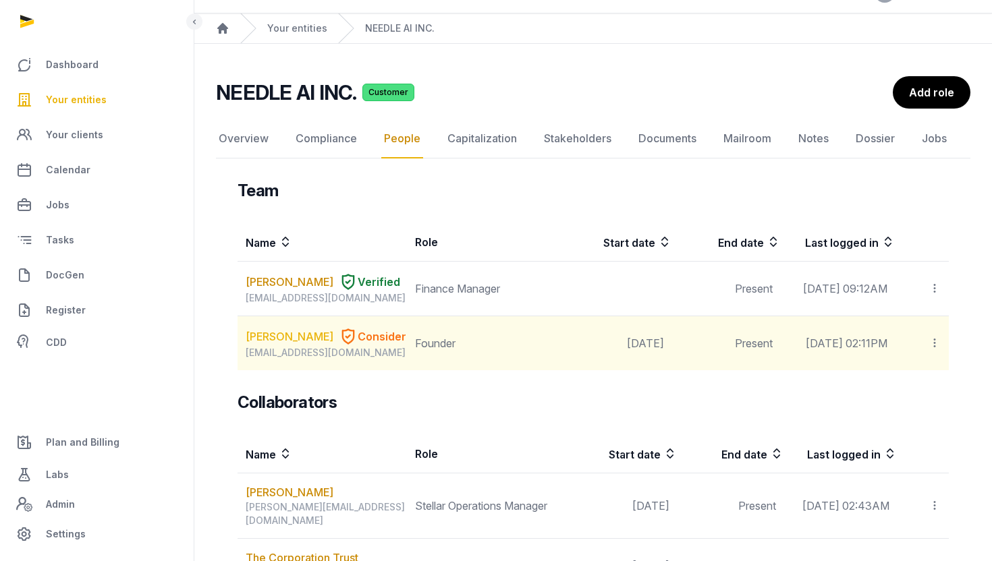
click at [273, 345] on link "[PERSON_NAME]" at bounding box center [290, 336] width 88 height 16
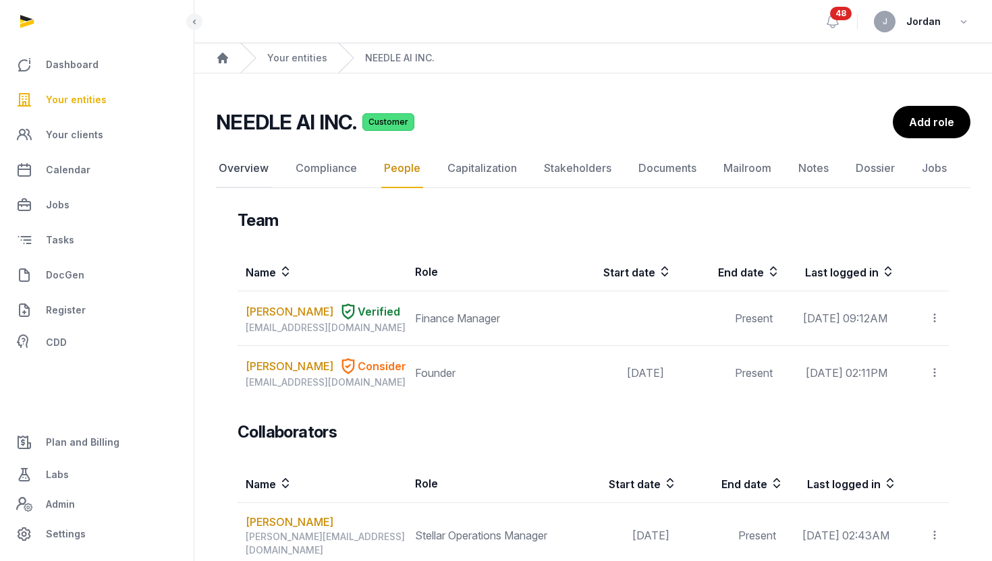
click at [243, 161] on link "Overview" at bounding box center [243, 168] width 55 height 39
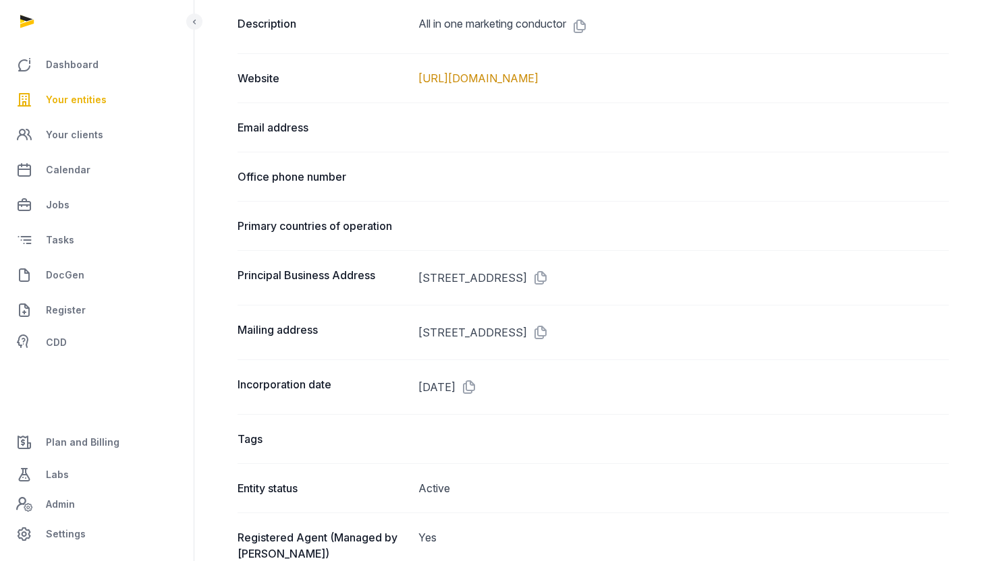
scroll to position [686, 0]
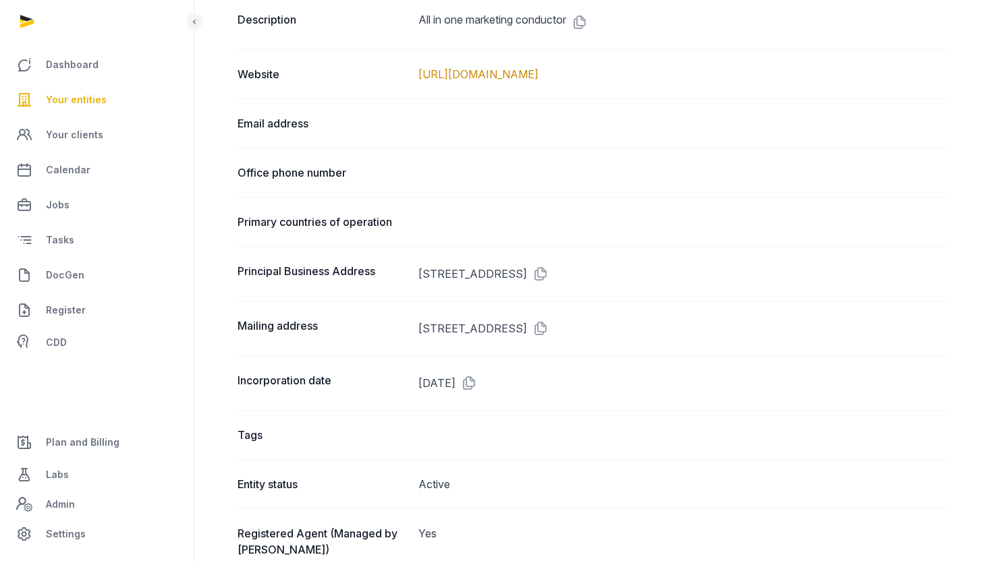
drag, startPoint x: 420, startPoint y: 273, endPoint x: 644, endPoint y: 287, distance: 224.4
click at [642, 284] on dd "[STREET_ADDRESS]" at bounding box center [683, 274] width 531 height 22
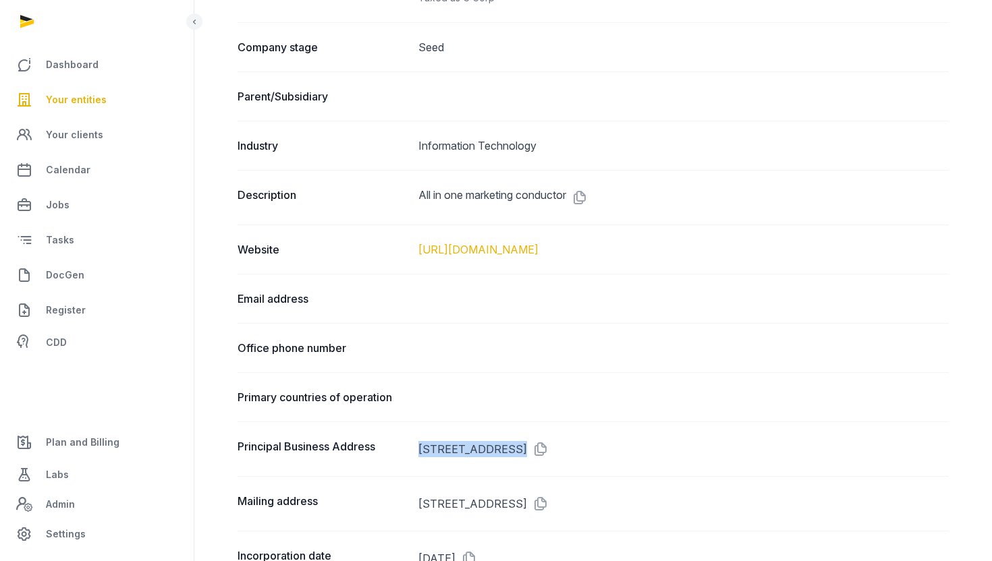
scroll to position [601, 0]
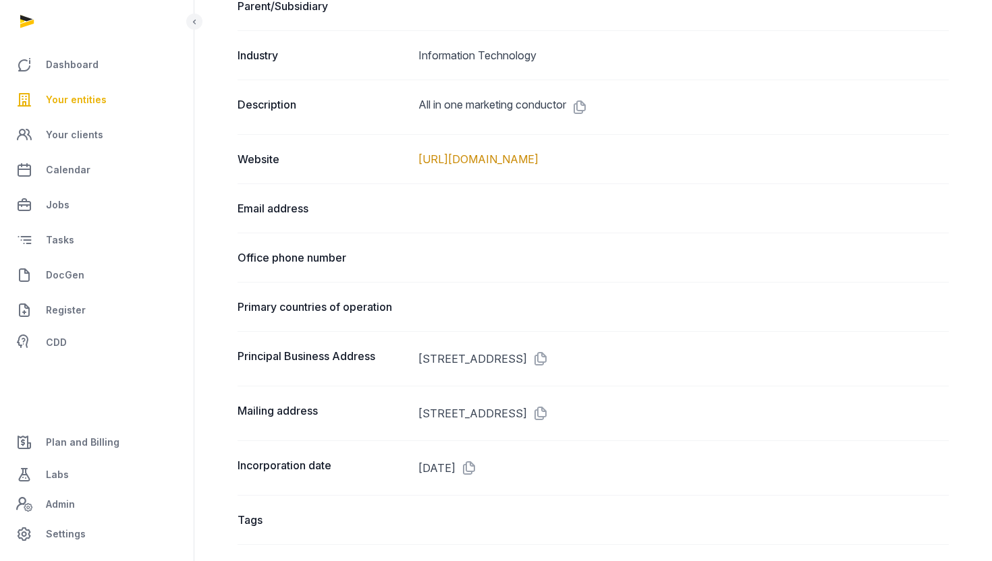
click at [665, 434] on div "Mailing address [STREET_ADDRESS]" at bounding box center [592, 413] width 711 height 55
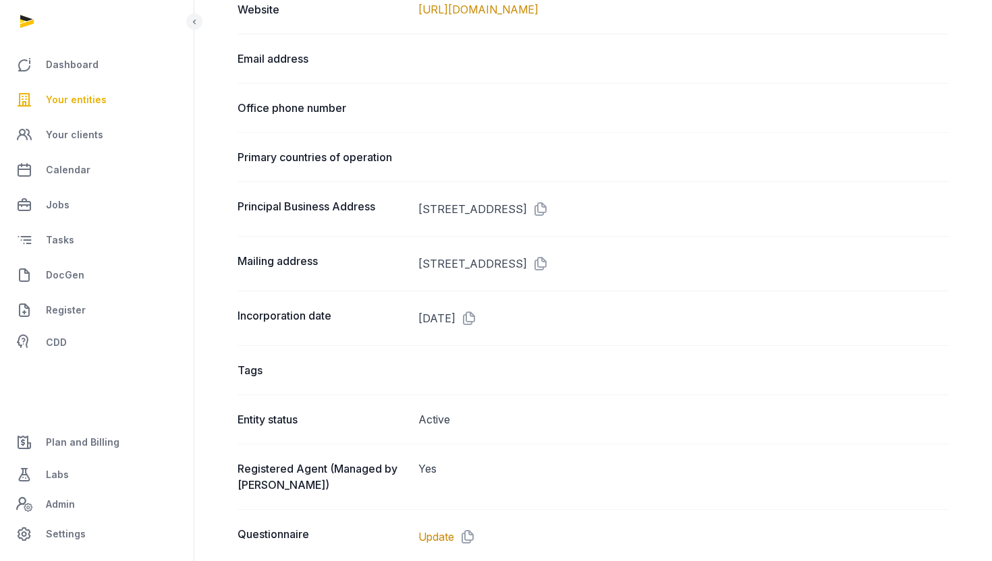
scroll to position [749, 0]
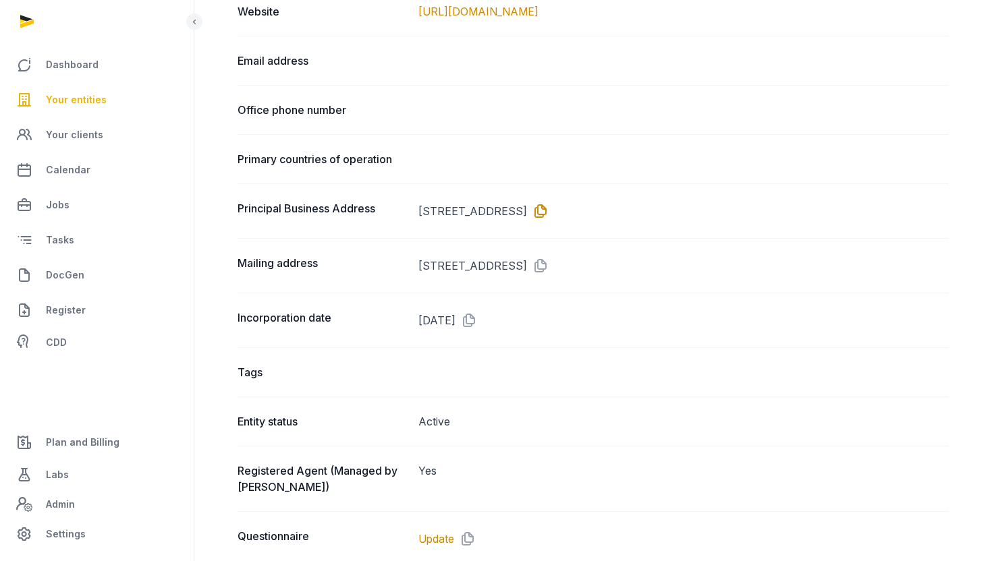
click at [548, 209] on icon at bounding box center [538, 211] width 22 height 22
click at [94, 273] on link "DocGen" at bounding box center [97, 275] width 172 height 32
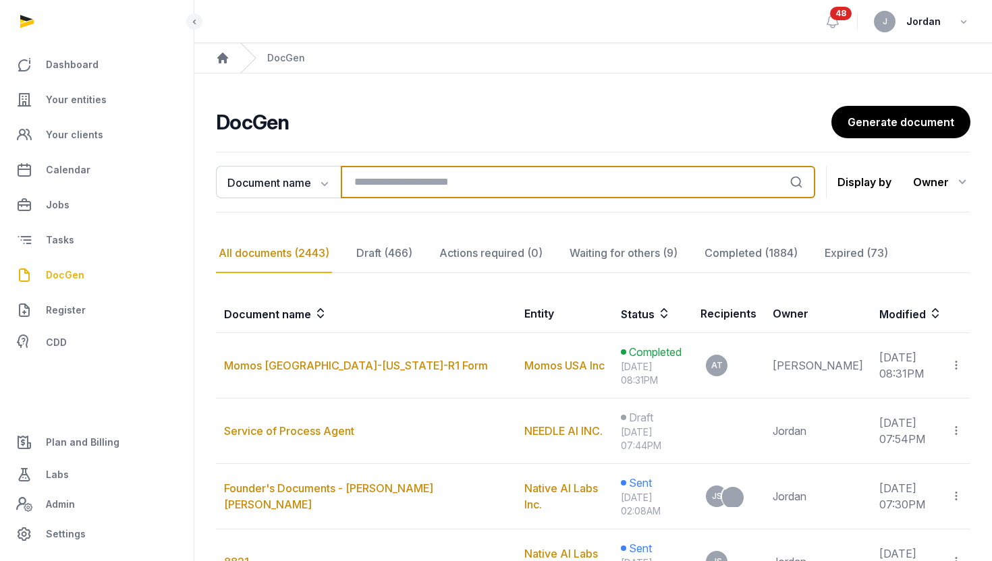
click at [397, 190] on input "search" at bounding box center [578, 182] width 474 height 32
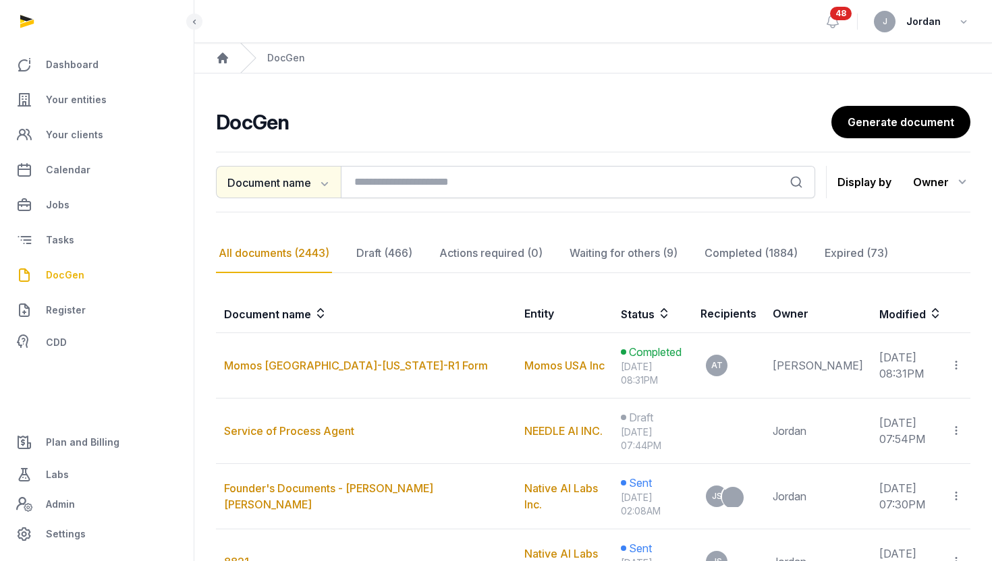
click at [319, 192] on button "Document name" at bounding box center [278, 182] width 125 height 32
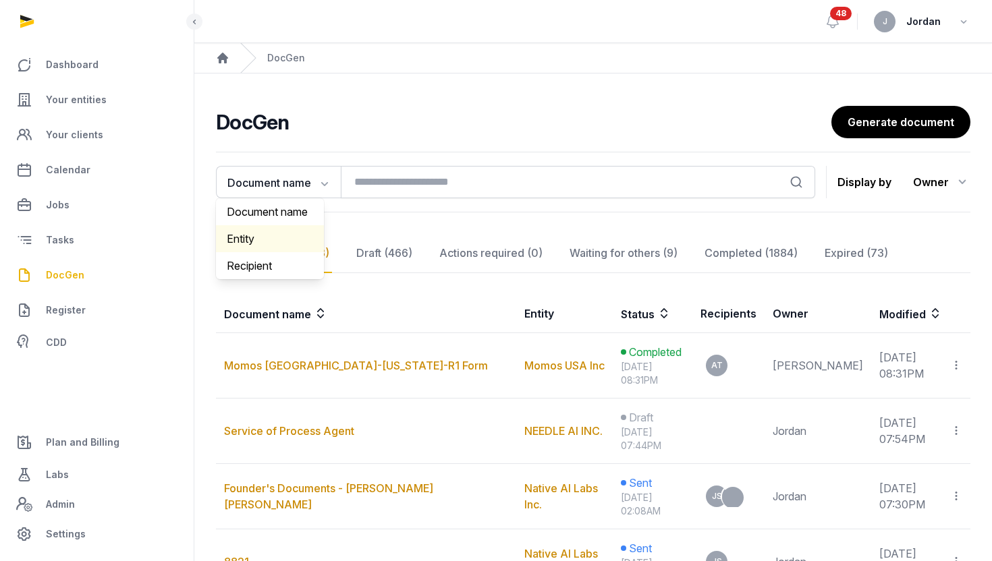
click at [266, 231] on div "Entity" at bounding box center [270, 238] width 108 height 27
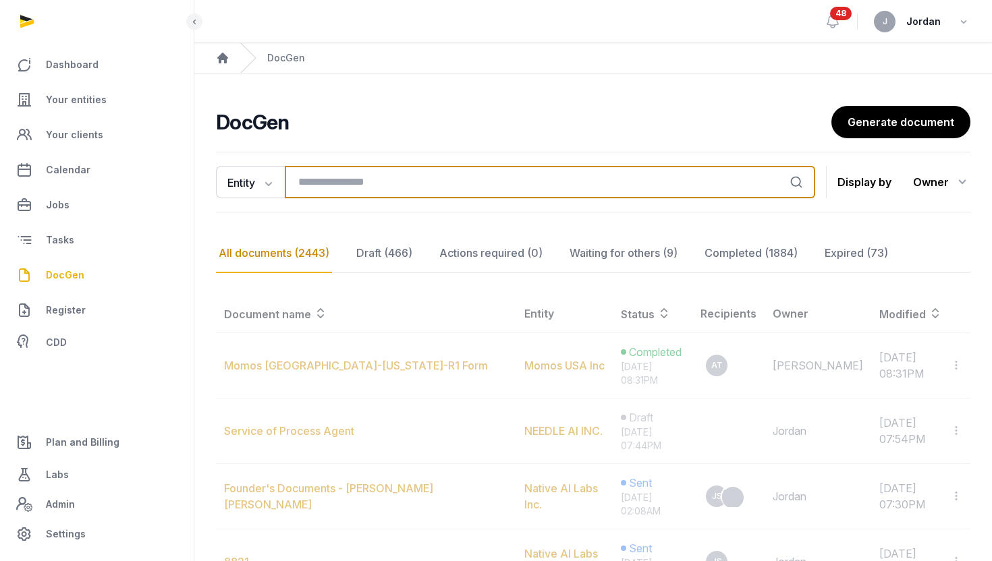
click at [398, 187] on input "search" at bounding box center [550, 182] width 530 height 32
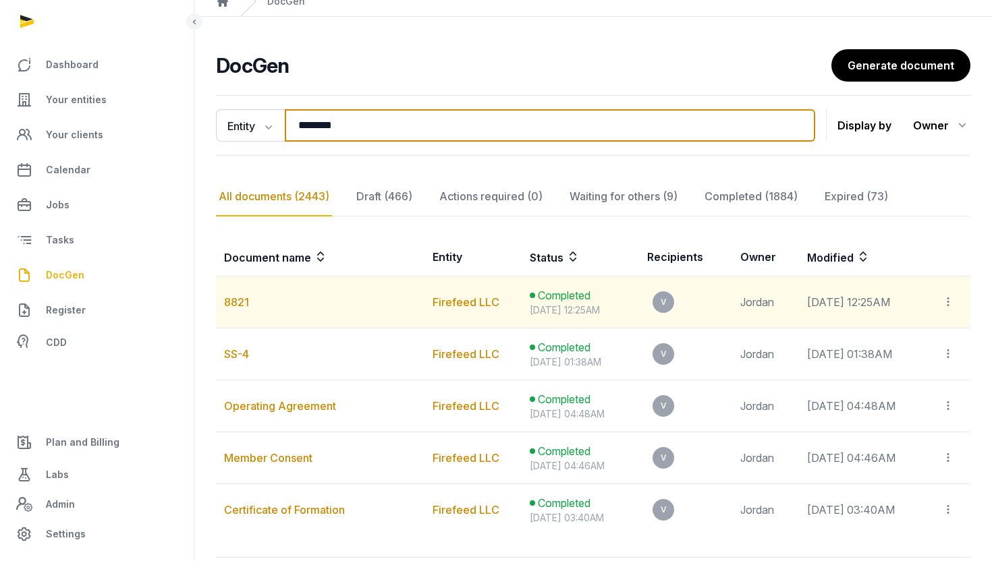
scroll to position [63, 0]
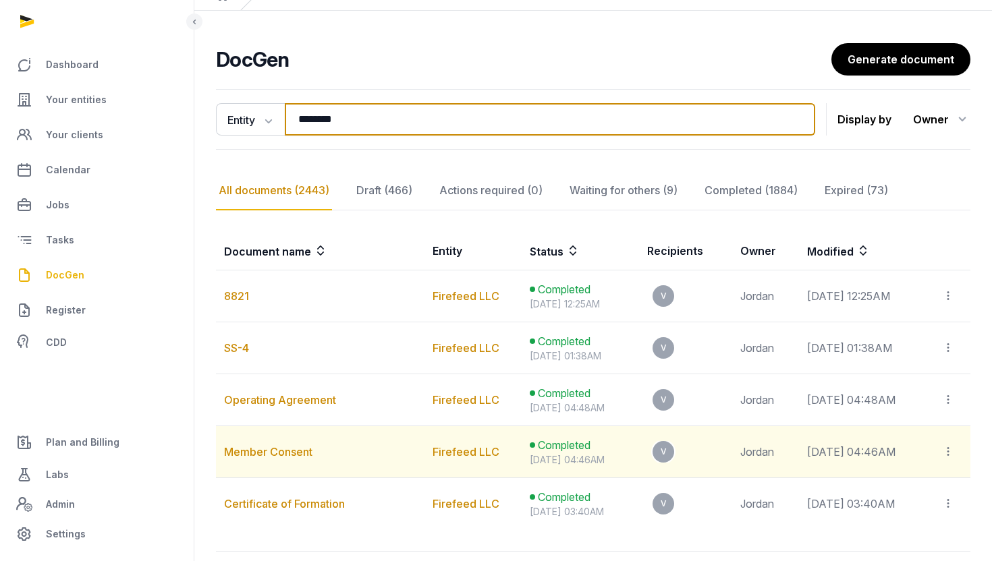
type input "********"
